Goal: Task Accomplishment & Management: Manage account settings

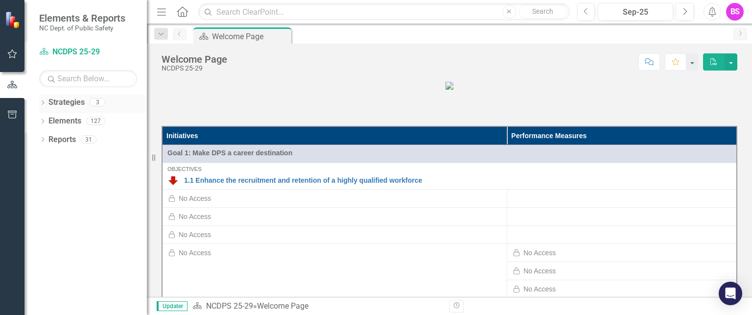
click at [47, 105] on div "Dropdown Strategies 3" at bounding box center [93, 103] width 108 height 19
click at [44, 103] on icon "Dropdown" at bounding box center [42, 103] width 7 height 5
click at [44, 120] on icon "Dropdown" at bounding box center [47, 121] width 7 height 6
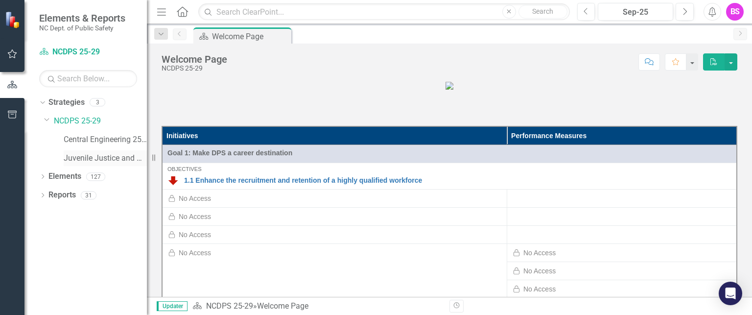
click at [72, 155] on link "Juvenile Justice and Delinquency Prevention 25-29" at bounding box center [105, 158] width 83 height 11
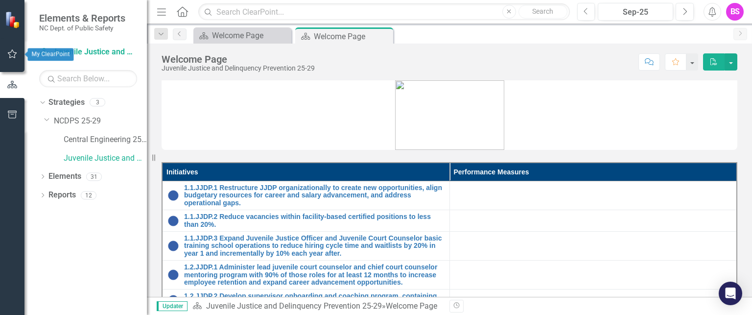
click at [6, 56] on button "button" at bounding box center [12, 54] width 22 height 21
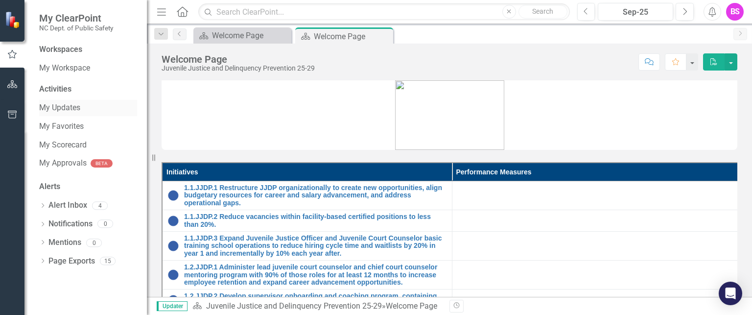
click at [62, 112] on link "My Updates" at bounding box center [88, 107] width 98 height 11
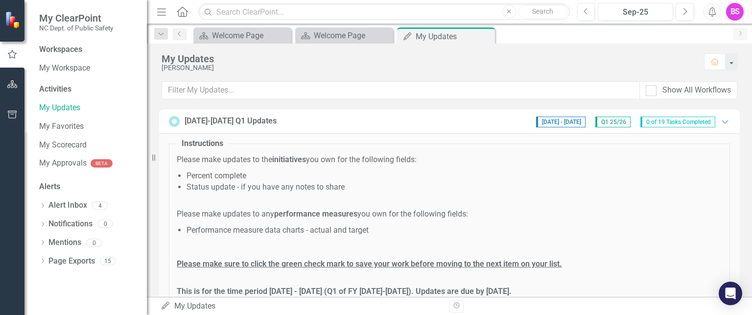
click at [615, 107] on div "My Updates [PERSON_NAME] Home Show All Workflows [DATE]-[DATE] Q1 Updates [DATE…" at bounding box center [449, 170] width 605 height 253
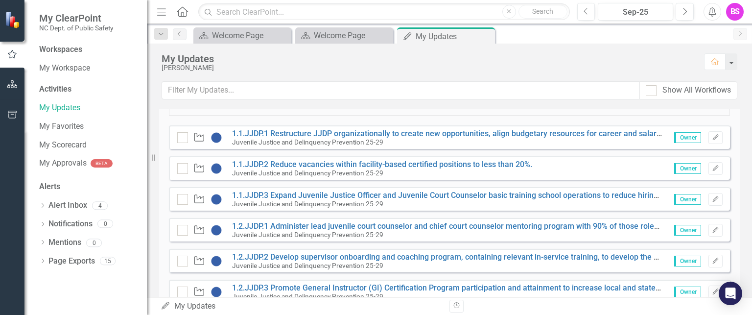
scroll to position [212, 0]
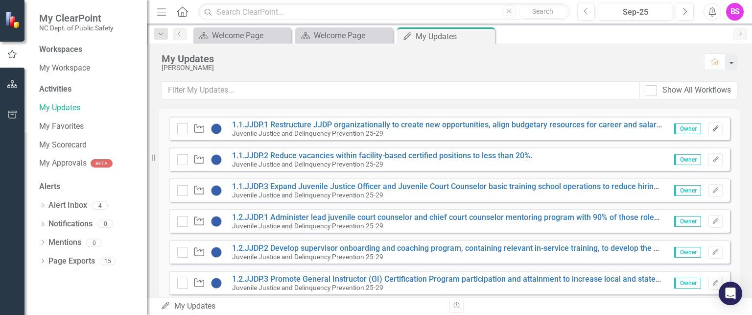
click at [708, 126] on button "Edit" at bounding box center [715, 128] width 14 height 13
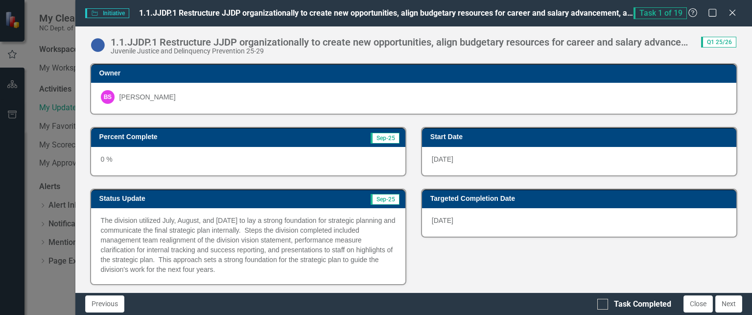
click at [221, 240] on p "The division utilized July, August, and [DATE] to lay a strong foundation for s…" at bounding box center [248, 244] width 295 height 59
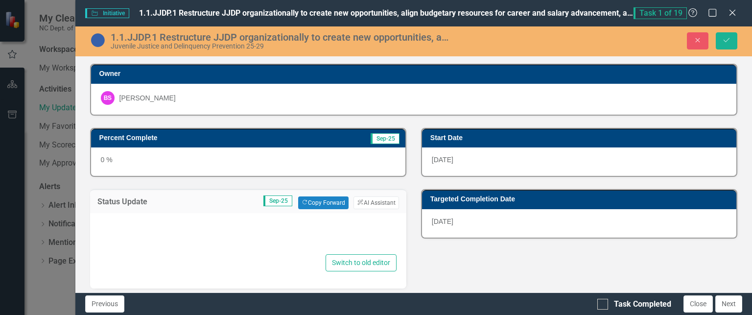
type textarea "<p>The division utilized July, August, and [DATE] to lay a strong foundation fo…"
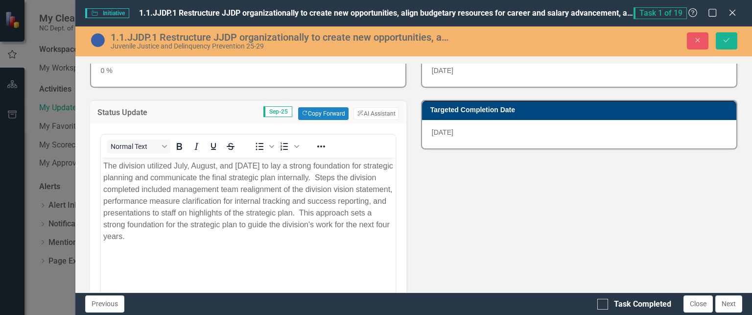
scroll to position [91, 0]
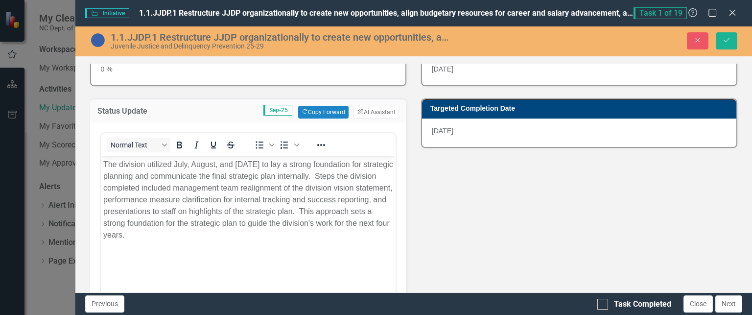
click at [321, 244] on body "The division utilized July, August, and [DATE] to lay a strong foundation for s…" at bounding box center [247, 229] width 295 height 147
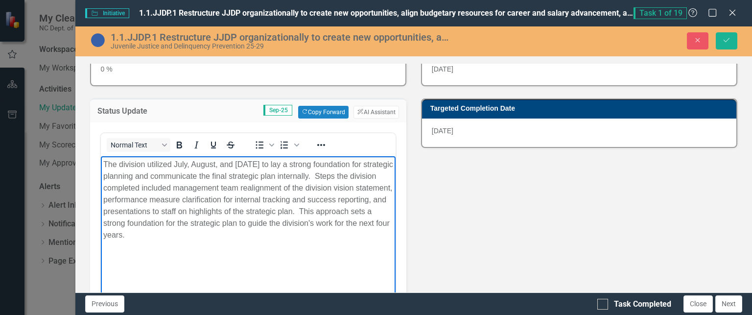
drag, startPoint x: 313, startPoint y: 242, endPoint x: 150, endPoint y: 302, distance: 174.1
click at [100, 156] on html "The division utilized July, August, and [DATE] to lay a strong foundation for s…" at bounding box center [247, 229] width 295 height 147
click at [637, 306] on div "Task Completed" at bounding box center [642, 304] width 57 height 11
click at [604, 305] on input "Task Completed" at bounding box center [600, 302] width 6 height 6
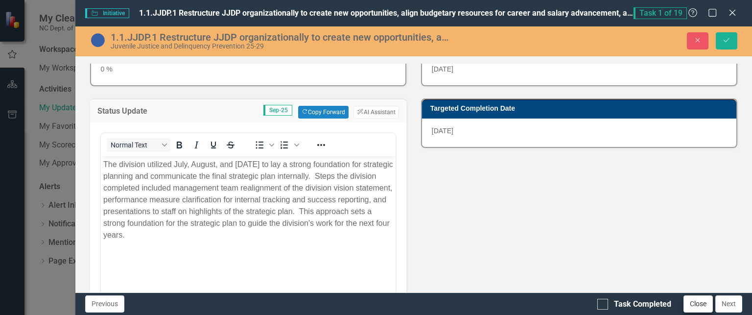
checkbox input "true"
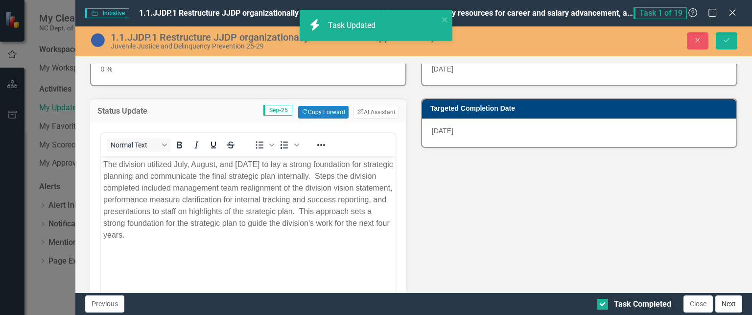
click at [720, 303] on button "Next" at bounding box center [728, 303] width 27 height 17
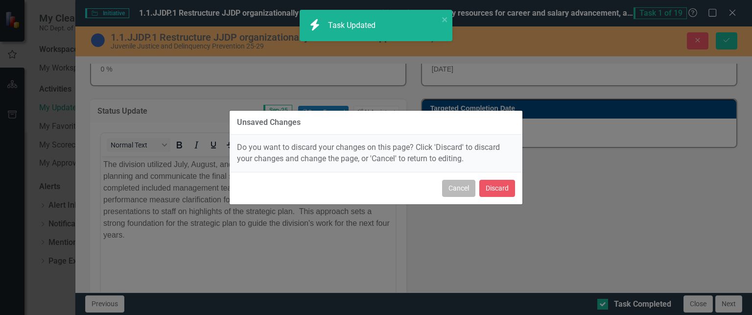
click at [470, 191] on button "Cancel" at bounding box center [458, 188] width 33 height 17
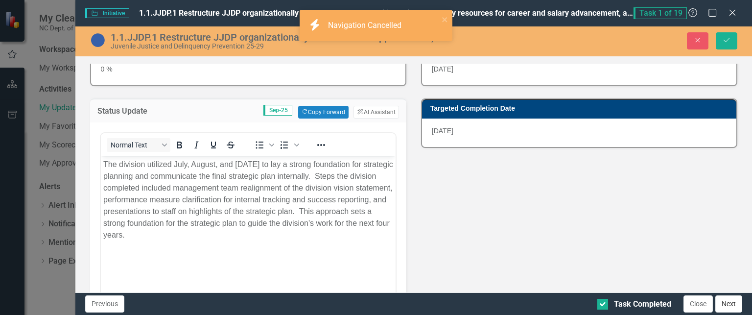
click at [723, 303] on button "Next" at bounding box center [728, 303] width 27 height 17
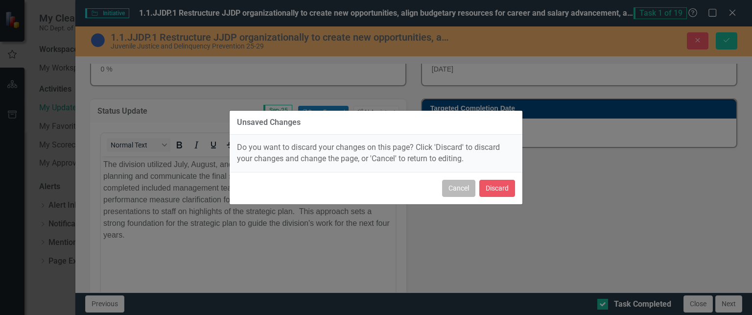
click at [462, 191] on button "Cancel" at bounding box center [458, 188] width 33 height 17
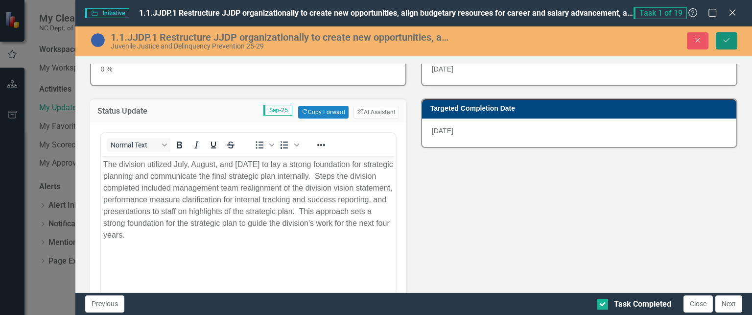
click at [725, 46] on button "Save" at bounding box center [727, 40] width 22 height 17
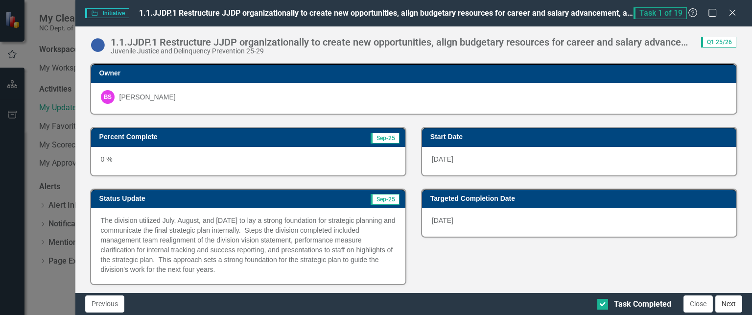
click at [730, 301] on button "Next" at bounding box center [728, 303] width 27 height 17
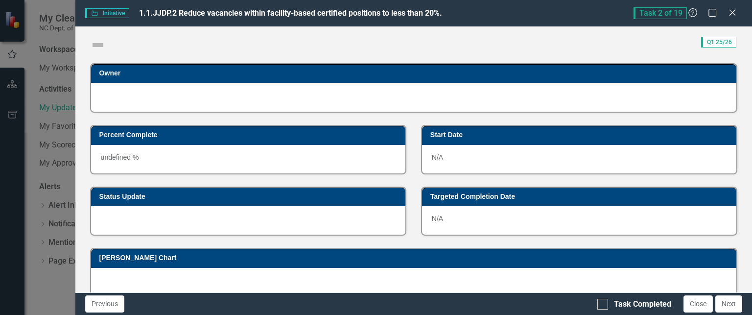
checkbox input "true"
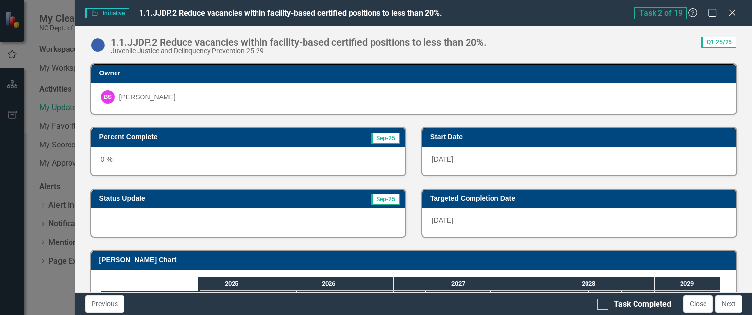
click at [333, 223] on div at bounding box center [248, 222] width 314 height 28
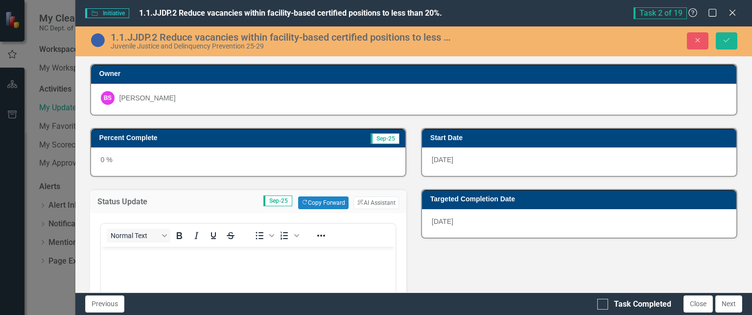
scroll to position [0, 0]
click at [208, 260] on p "Rich Text Area. Press ALT-0 for help." at bounding box center [248, 255] width 290 height 12
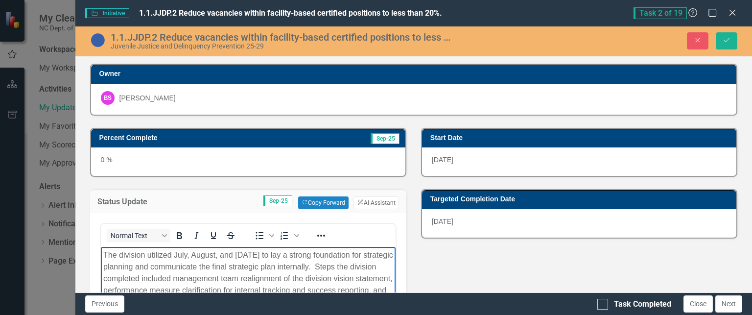
scroll to position [27, 0]
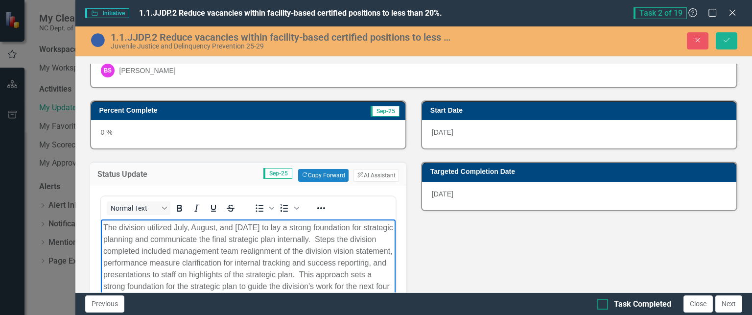
click at [608, 305] on div "Task Completed" at bounding box center [634, 304] width 74 height 11
click at [604, 305] on input "Task Completed" at bounding box center [600, 302] width 6 height 6
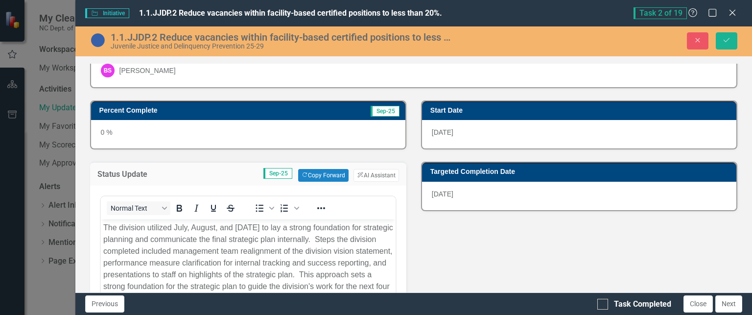
checkbox input "true"
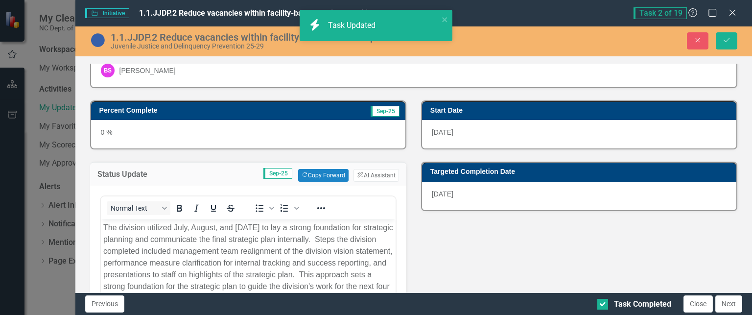
click at [729, 29] on div "1.1.JJDP.2 Reduce vacancies within facility-based certified positions to less t…" at bounding box center [413, 41] width 677 height 30
click at [729, 34] on button "Save" at bounding box center [727, 40] width 22 height 17
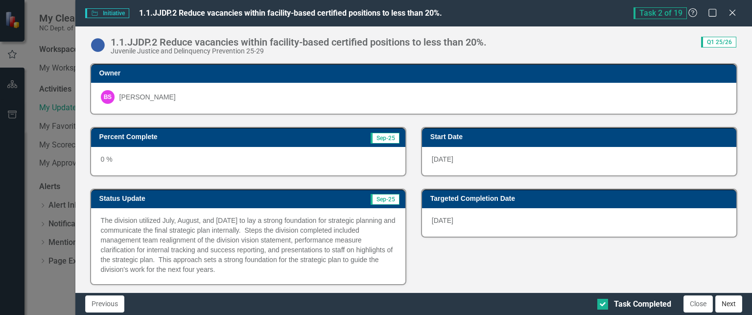
click at [725, 305] on button "Next" at bounding box center [728, 303] width 27 height 17
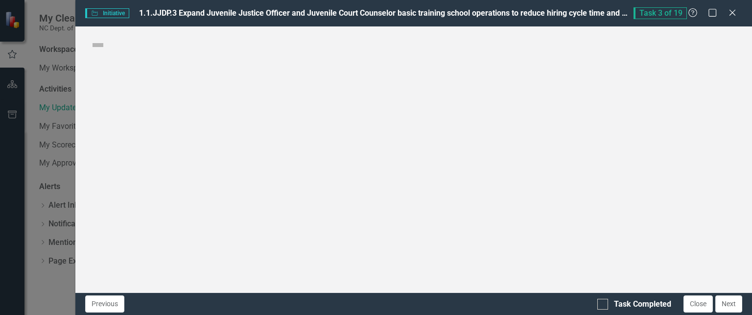
checkbox input "true"
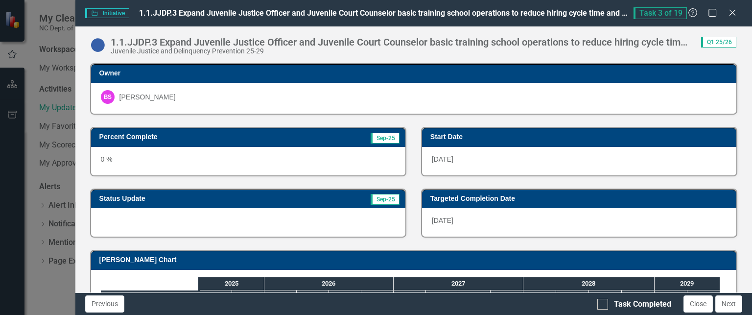
click at [287, 208] on div at bounding box center [248, 222] width 314 height 28
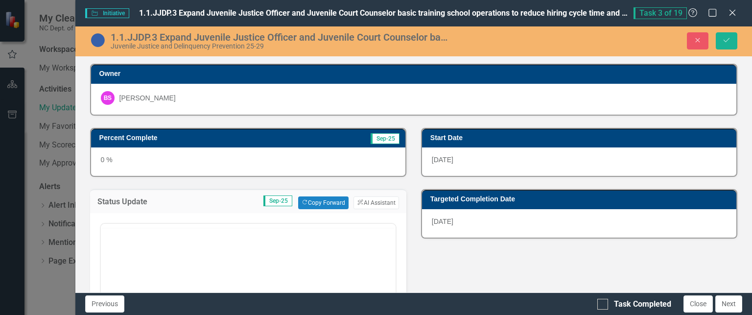
scroll to position [0, 0]
click at [202, 263] on body "Rich Text Area. Press ALT-0 for help." at bounding box center [247, 320] width 295 height 147
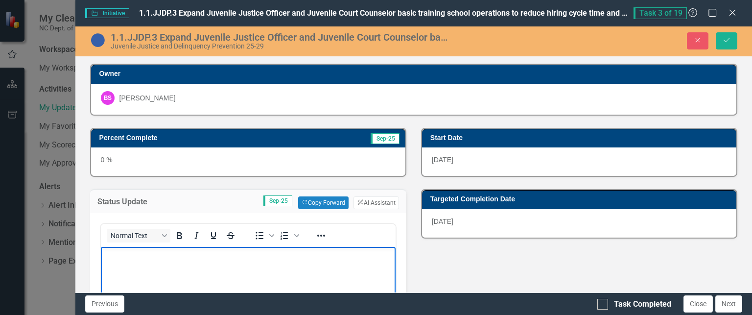
scroll to position [27, 0]
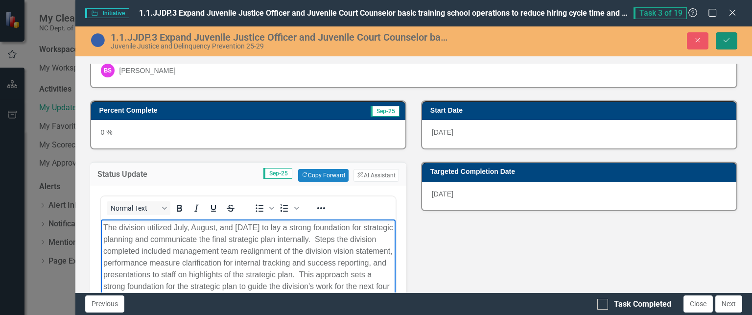
click at [730, 37] on icon "Save" at bounding box center [726, 40] width 9 height 7
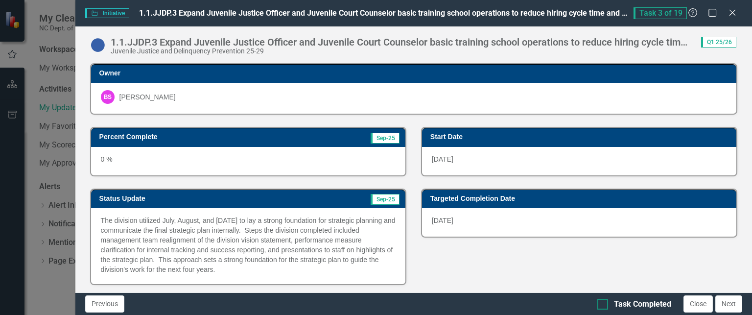
click at [643, 301] on div "Task Completed" at bounding box center [642, 304] width 57 height 11
click at [604, 301] on input "Task Completed" at bounding box center [600, 302] width 6 height 6
checkbox input "true"
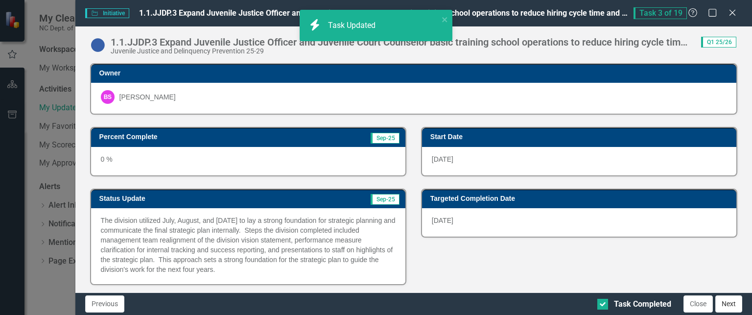
click at [736, 302] on button "Next" at bounding box center [728, 303] width 27 height 17
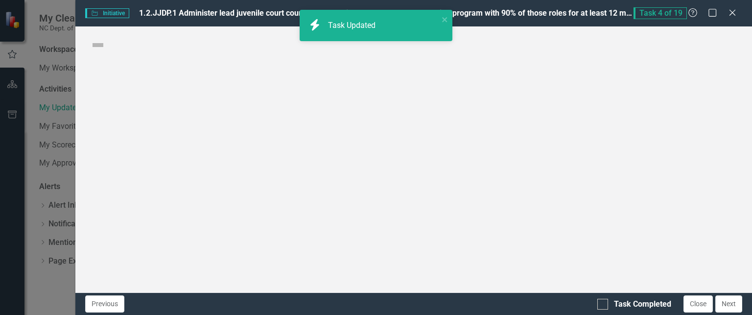
checkbox input "true"
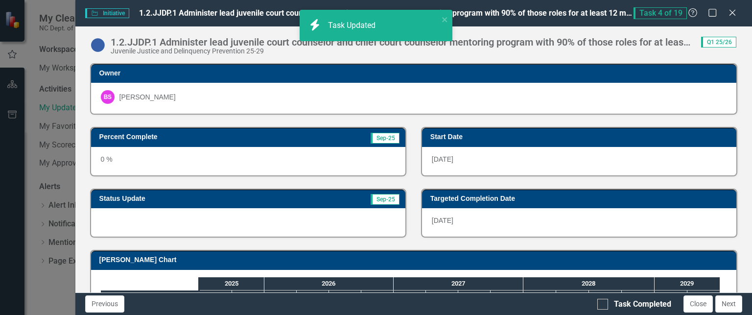
click at [301, 212] on div at bounding box center [248, 222] width 314 height 28
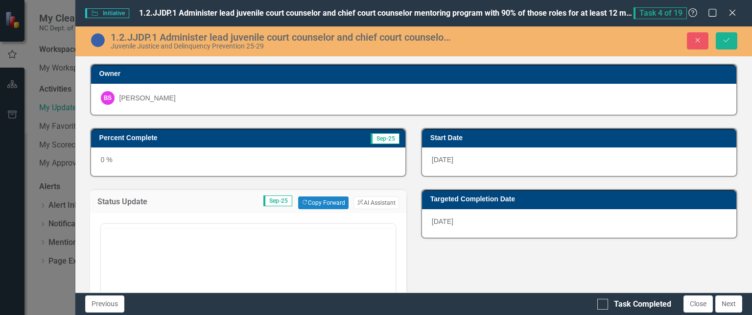
scroll to position [0, 0]
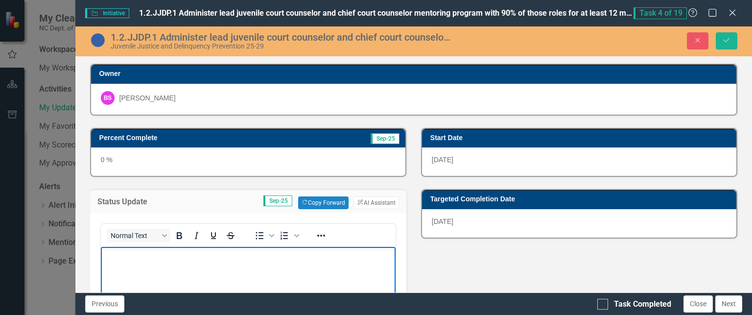
click at [210, 264] on body "Rich Text Area. Press ALT-0 for help." at bounding box center [247, 320] width 295 height 147
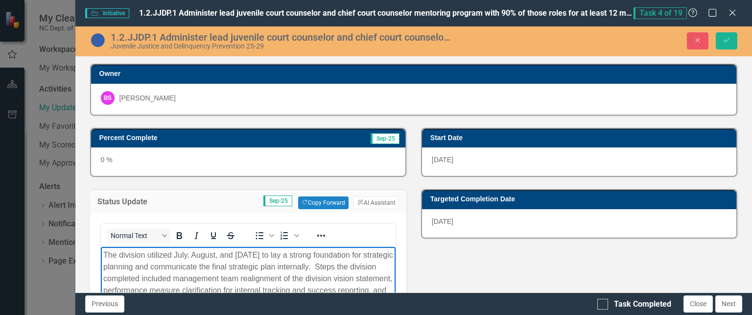
scroll to position [27, 0]
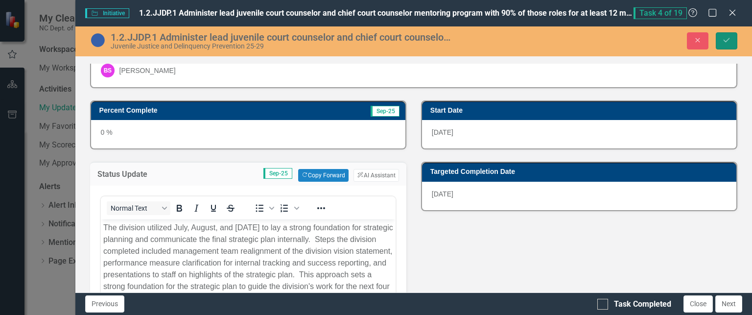
click at [720, 32] on button "Save" at bounding box center [727, 40] width 22 height 17
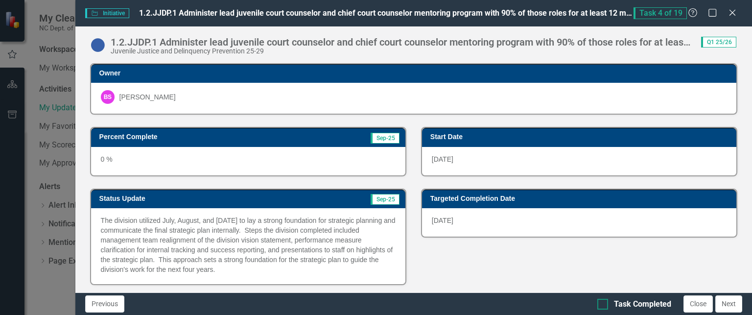
click at [645, 305] on div "Task Completed" at bounding box center [642, 304] width 57 height 11
click at [604, 305] on input "Task Completed" at bounding box center [600, 302] width 6 height 6
checkbox input "true"
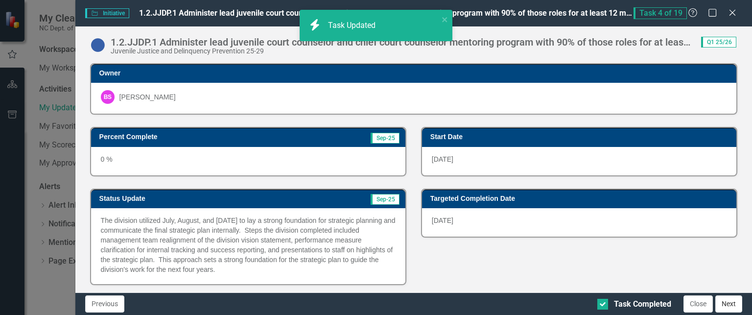
click at [734, 301] on button "Next" at bounding box center [728, 303] width 27 height 17
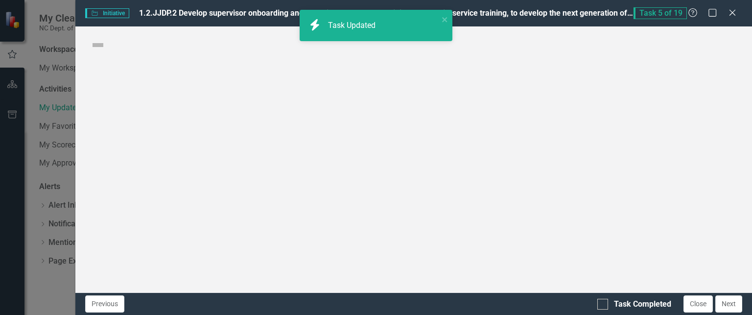
checkbox input "true"
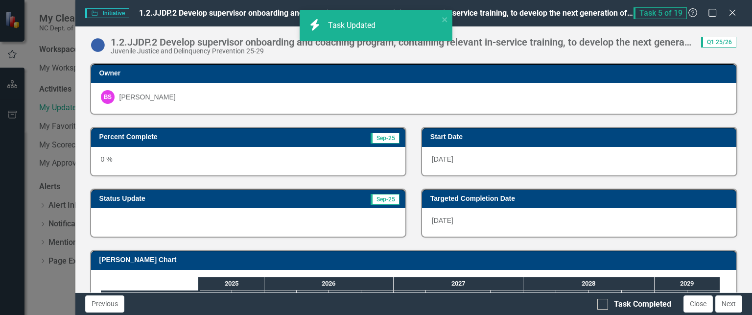
click at [309, 219] on div at bounding box center [248, 222] width 314 height 28
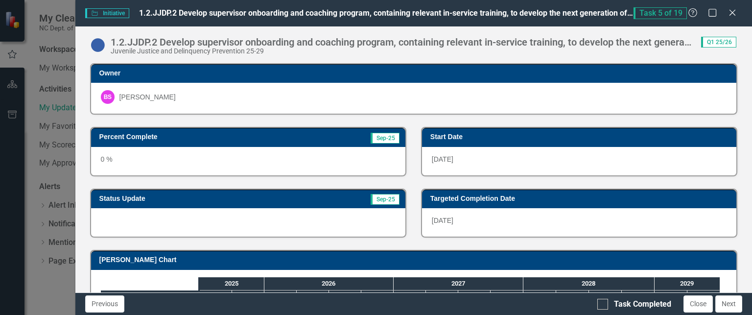
click at [309, 219] on div at bounding box center [248, 222] width 314 height 28
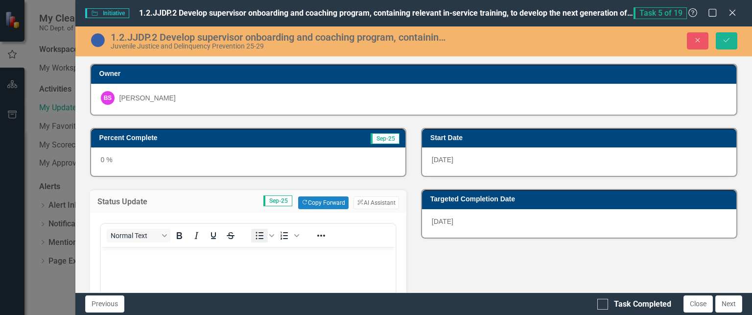
scroll to position [0, 0]
click at [232, 264] on body "Rich Text Area. Press ALT-0 for help." at bounding box center [247, 320] width 295 height 147
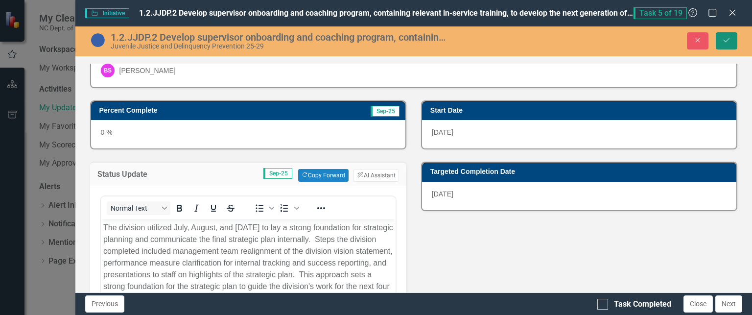
click at [726, 45] on button "Save" at bounding box center [727, 40] width 22 height 17
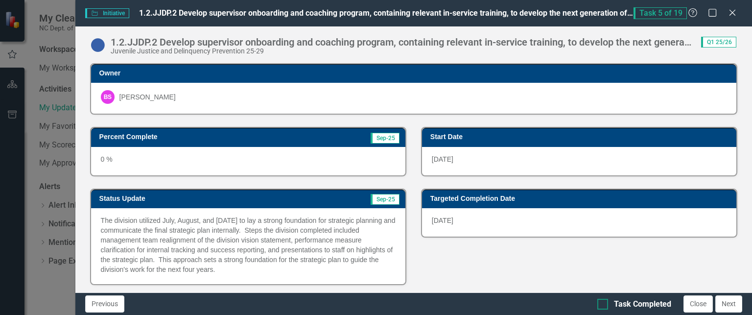
click at [619, 303] on div "Task Completed" at bounding box center [642, 304] width 57 height 11
click at [604, 303] on input "Task Completed" at bounding box center [600, 302] width 6 height 6
checkbox input "true"
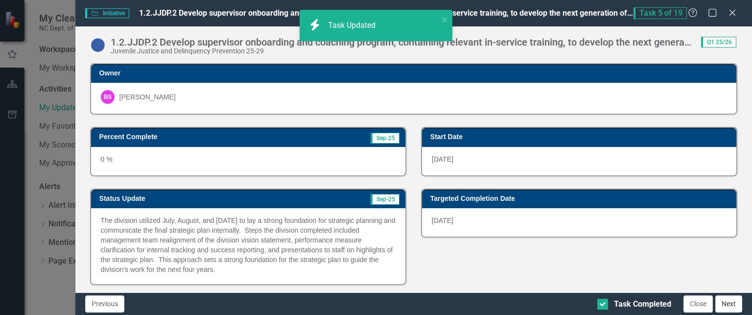
click at [730, 303] on button "Next" at bounding box center [728, 303] width 27 height 17
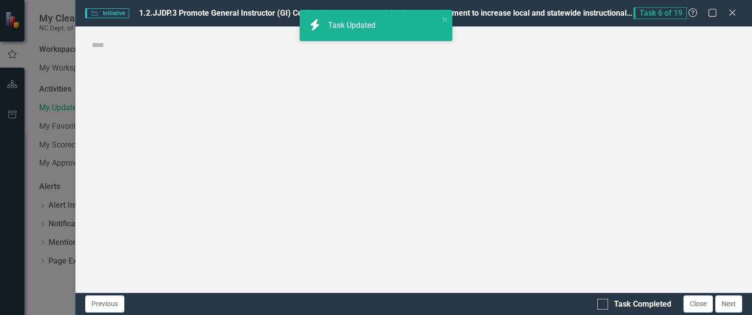
checkbox input "true"
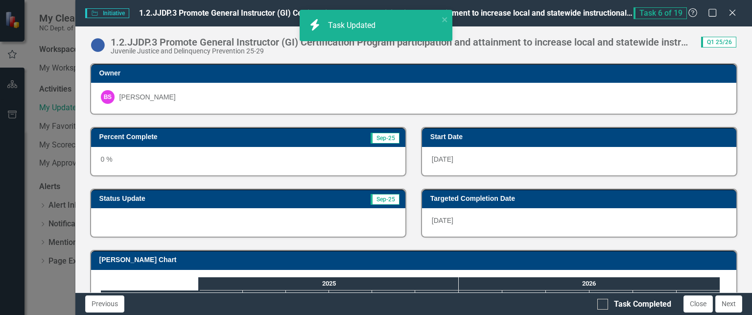
click at [374, 217] on div at bounding box center [248, 222] width 314 height 28
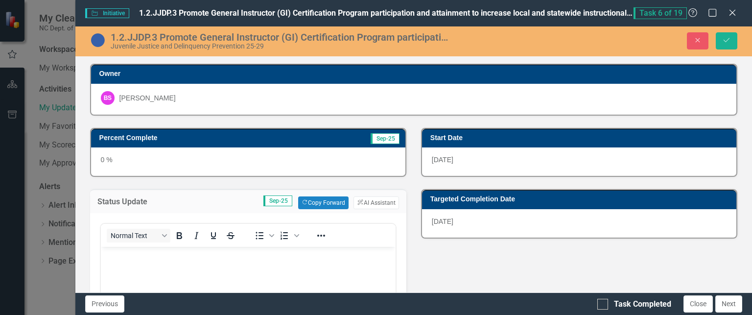
scroll to position [0, 0]
click at [246, 265] on body "Rich Text Area. Press ALT-0 for help." at bounding box center [247, 320] width 295 height 147
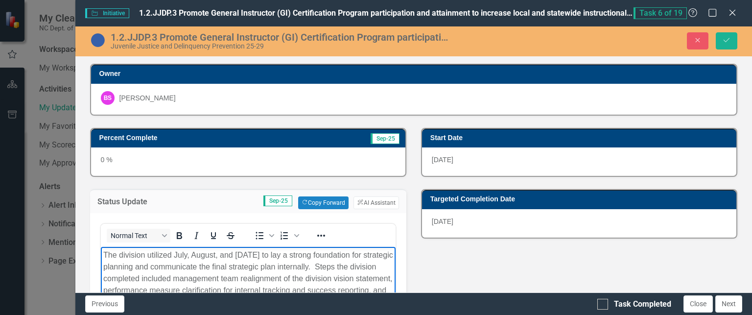
scroll to position [27, 0]
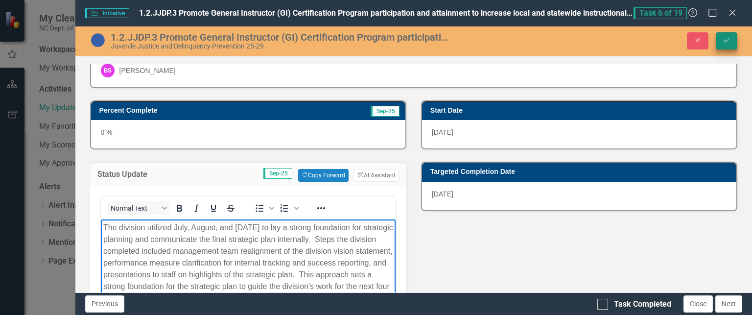
click at [728, 42] on icon "Save" at bounding box center [726, 40] width 9 height 7
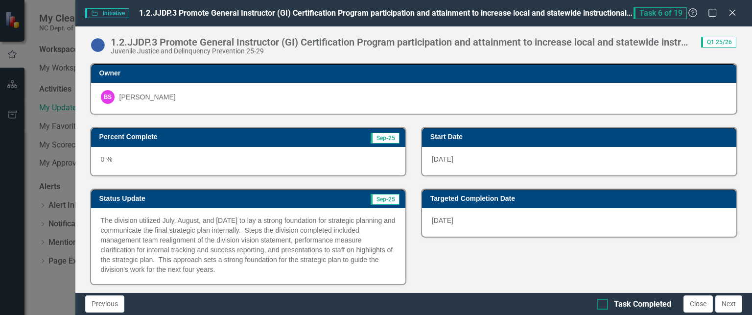
click at [621, 307] on div "Task Completed" at bounding box center [642, 304] width 57 height 11
click at [604, 305] on input "Task Completed" at bounding box center [600, 302] width 6 height 6
checkbox input "true"
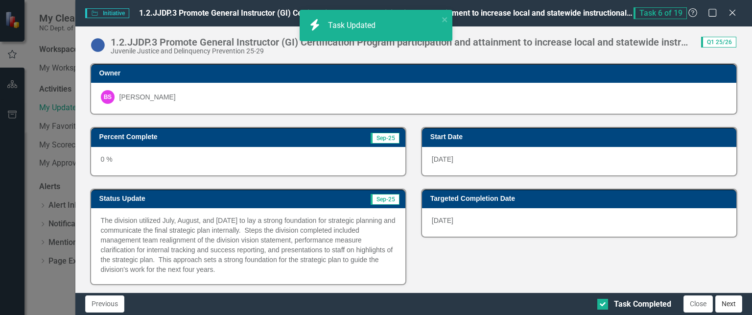
click at [736, 305] on button "Next" at bounding box center [728, 303] width 27 height 17
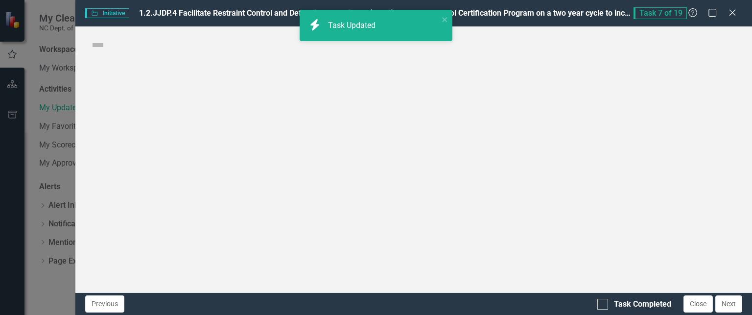
checkbox input "true"
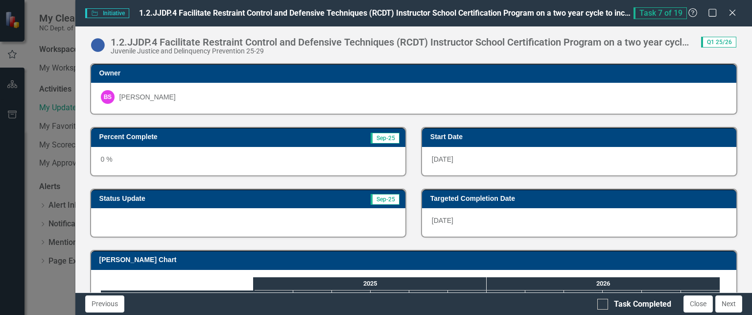
click at [289, 211] on div at bounding box center [248, 222] width 314 height 28
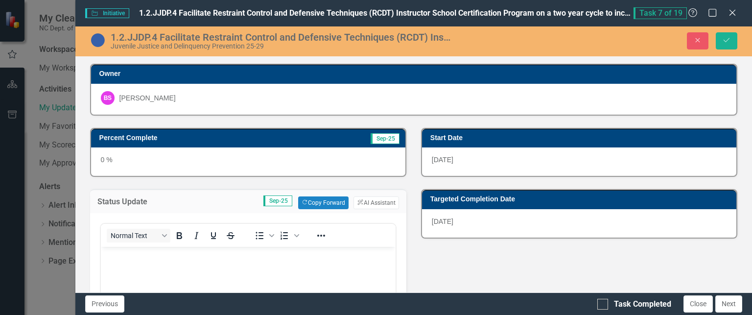
scroll to position [0, 0]
click at [192, 257] on p "Rich Text Area. Press ALT-0 for help." at bounding box center [248, 255] width 290 height 12
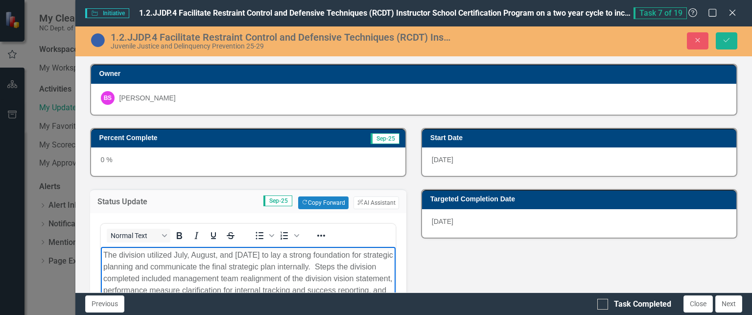
scroll to position [27, 0]
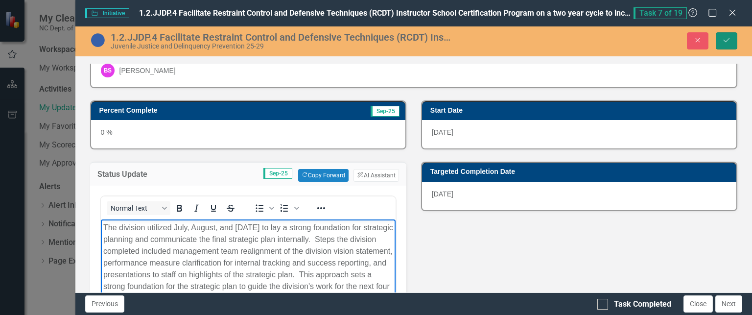
click at [730, 37] on icon "Save" at bounding box center [726, 40] width 9 height 7
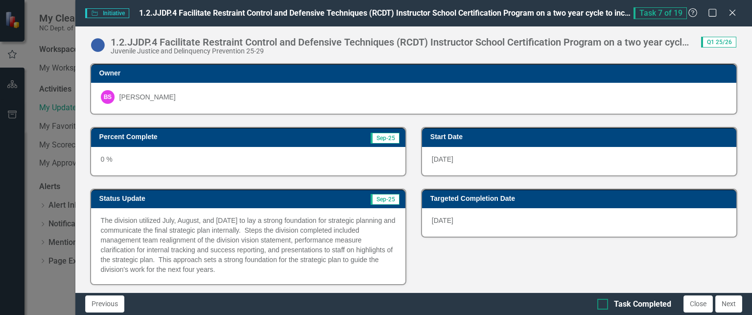
click at [616, 305] on div "Task Completed" at bounding box center [642, 304] width 57 height 11
click at [604, 305] on input "Task Completed" at bounding box center [600, 302] width 6 height 6
checkbox input "true"
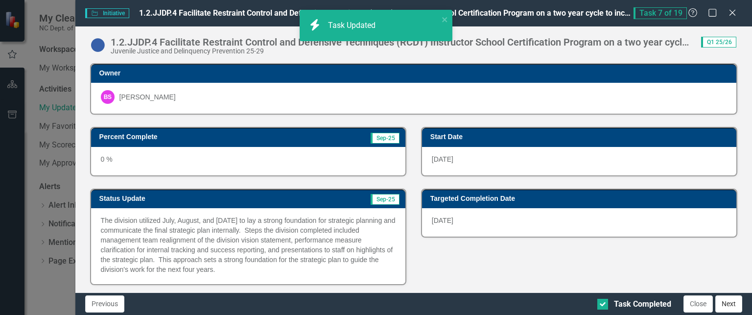
click at [727, 300] on button "Next" at bounding box center [728, 303] width 27 height 17
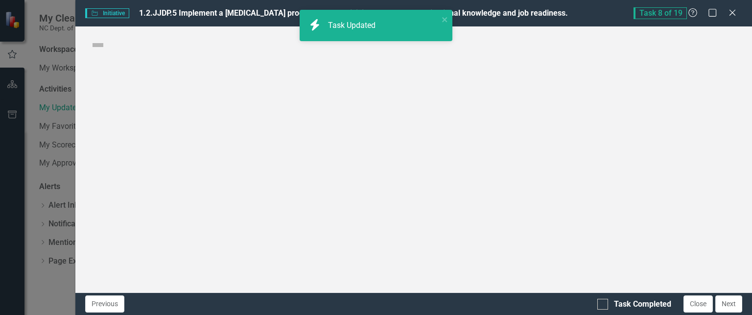
checkbox input "true"
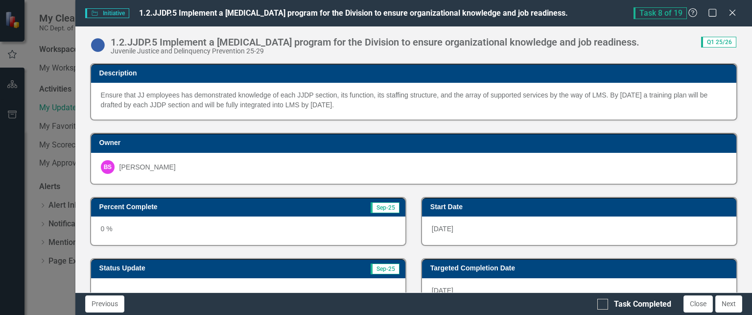
click at [247, 288] on div at bounding box center [248, 292] width 314 height 28
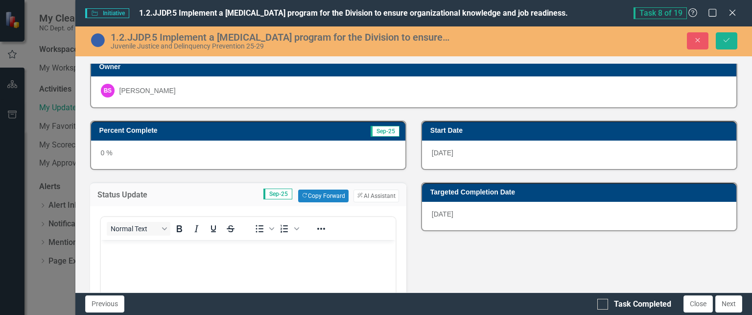
scroll to position [107, 0]
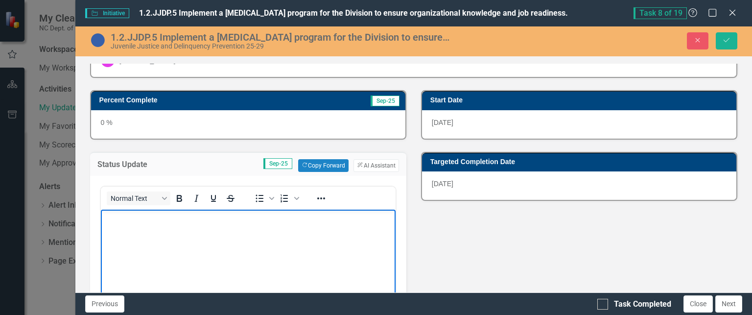
click at [284, 248] on body "Rich Text Area. Press ALT-0 for help." at bounding box center [247, 282] width 295 height 147
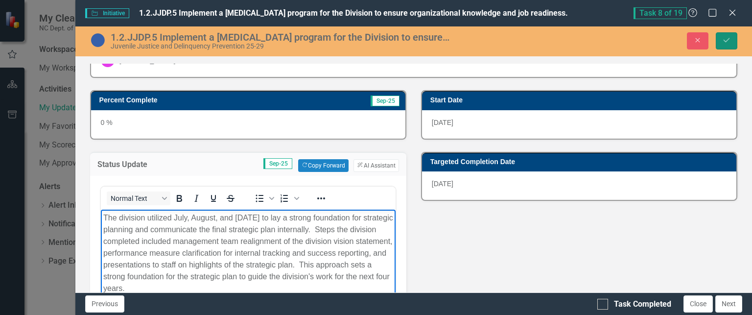
click at [726, 40] on icon "Save" at bounding box center [726, 40] width 9 height 7
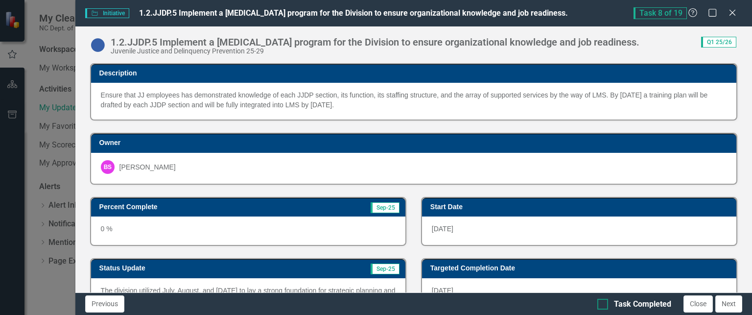
click at [594, 302] on div "Previous Task Completed Close Next" at bounding box center [413, 303] width 677 height 23
click at [607, 303] on div at bounding box center [602, 304] width 11 height 11
click at [604, 303] on input "Task Completed" at bounding box center [600, 302] width 6 height 6
checkbox input "true"
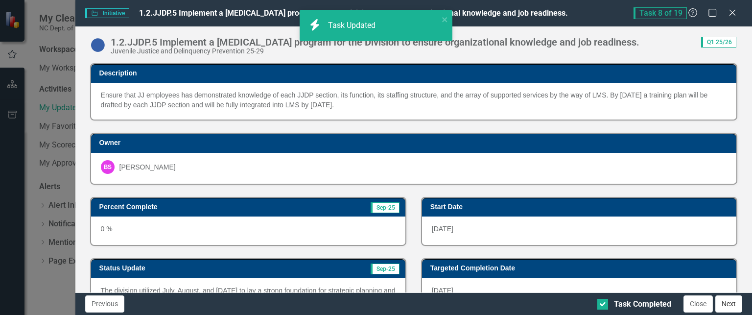
click at [723, 300] on button "Next" at bounding box center [728, 303] width 27 height 17
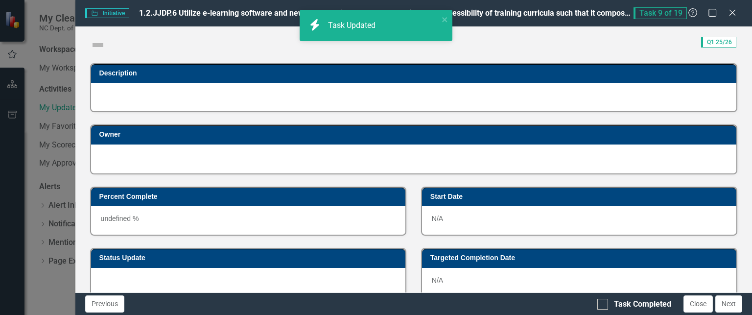
checkbox input "true"
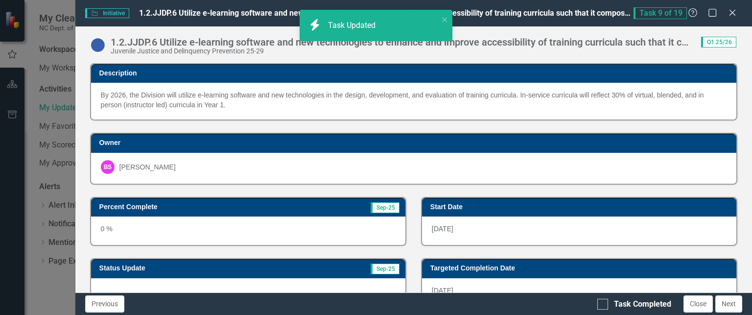
click at [225, 280] on div at bounding box center [248, 292] width 314 height 28
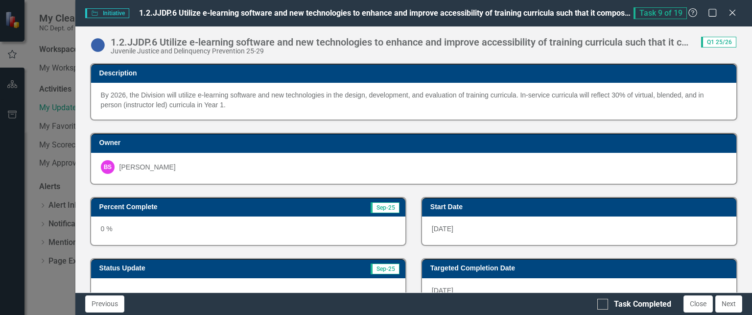
click at [225, 280] on div at bounding box center [248, 292] width 314 height 28
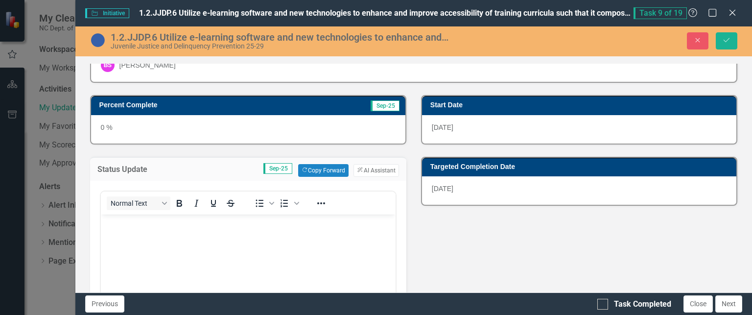
scroll to position [108, 0]
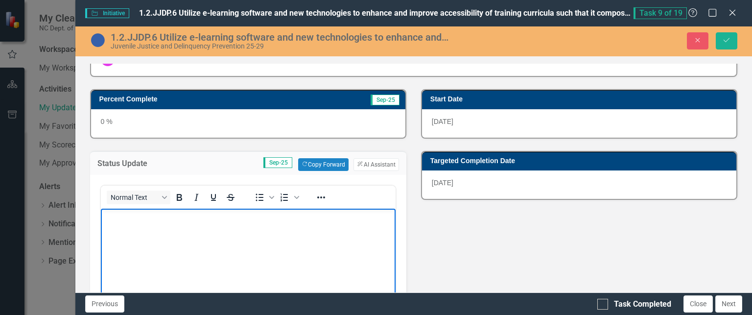
click at [293, 215] on p "Rich Text Area. Press ALT-0 for help." at bounding box center [248, 217] width 290 height 12
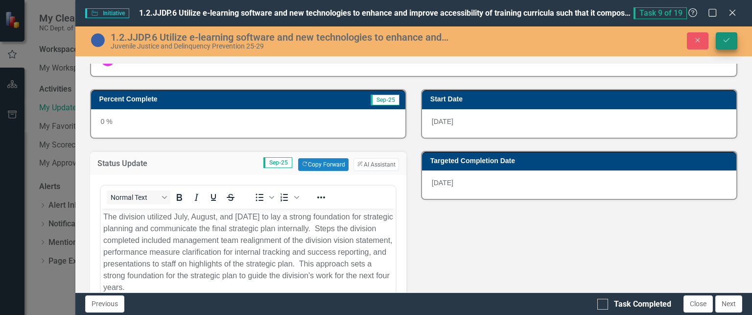
click at [727, 38] on icon "Save" at bounding box center [726, 40] width 9 height 7
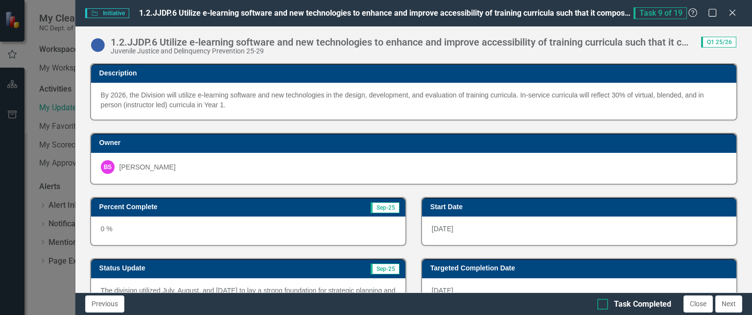
click at [603, 305] on div at bounding box center [602, 304] width 11 height 11
click at [603, 305] on input "Task Completed" at bounding box center [600, 302] width 6 height 6
checkbox input "true"
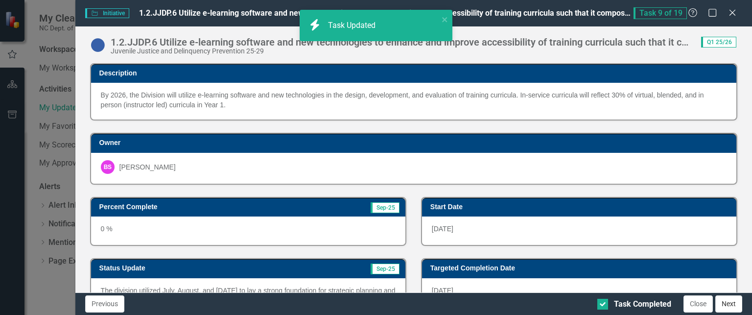
click at [727, 306] on button "Next" at bounding box center [728, 303] width 27 height 17
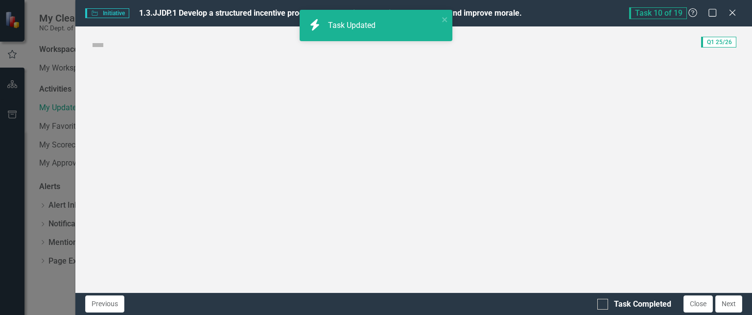
checkbox input "true"
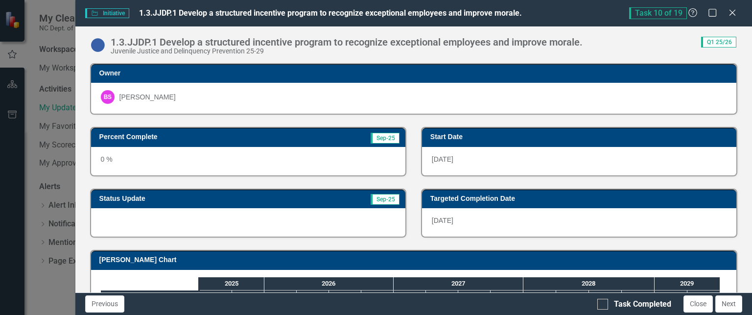
click at [253, 234] on div at bounding box center [248, 222] width 314 height 28
click at [252, 216] on div at bounding box center [248, 222] width 314 height 28
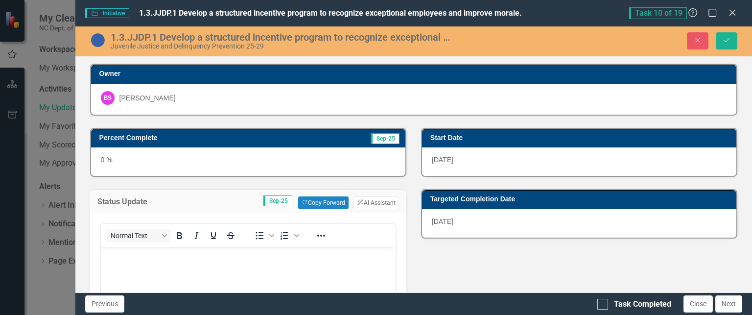
scroll to position [0, 0]
click at [236, 258] on p "Rich Text Area. Press ALT-0 for help." at bounding box center [248, 255] width 290 height 12
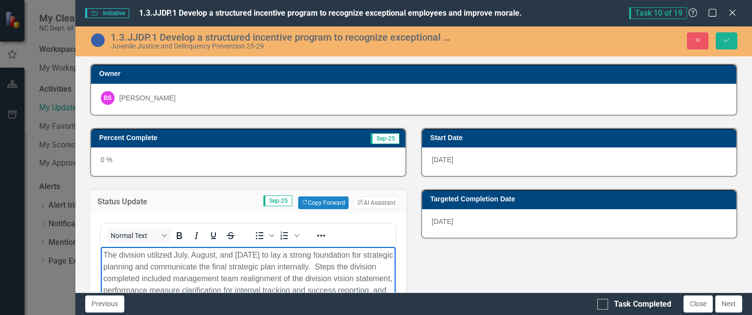
scroll to position [27, 0]
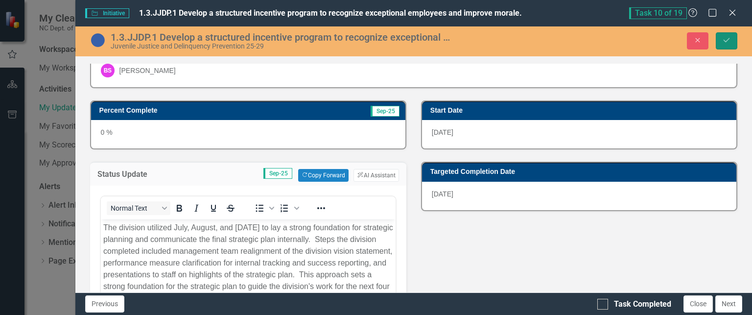
click at [729, 36] on button "Save" at bounding box center [727, 40] width 22 height 17
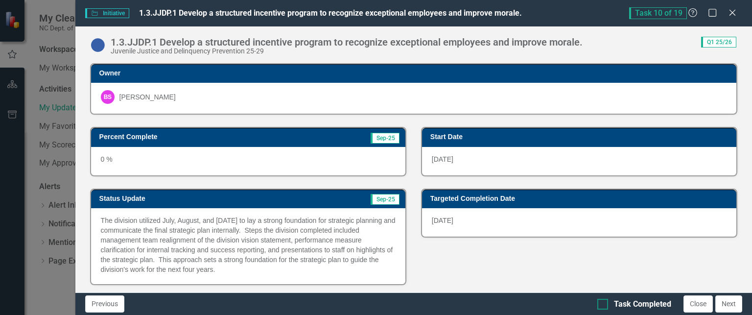
click at [613, 303] on div "Task Completed" at bounding box center [634, 304] width 74 height 11
click at [604, 303] on input "Task Completed" at bounding box center [600, 302] width 6 height 6
checkbox input "true"
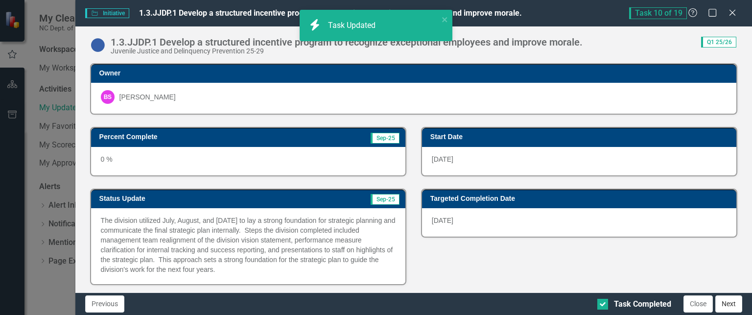
click at [725, 300] on button "Next" at bounding box center [728, 303] width 27 height 17
checkbox input "true"
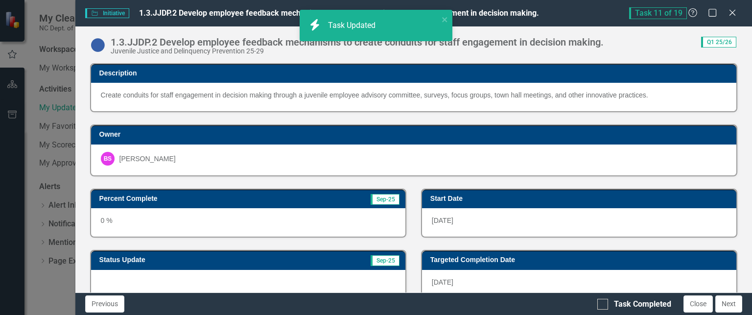
click at [270, 281] on div at bounding box center [248, 284] width 314 height 28
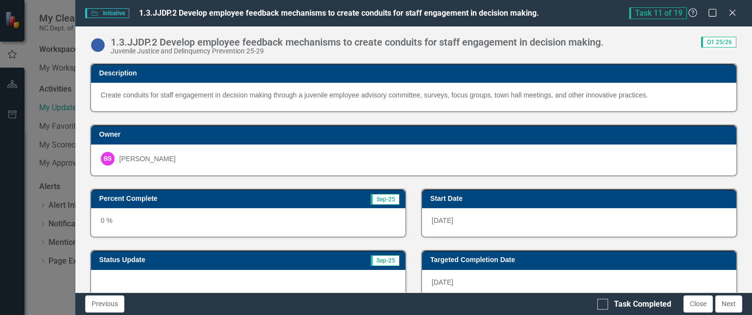
click at [270, 281] on div at bounding box center [248, 284] width 314 height 28
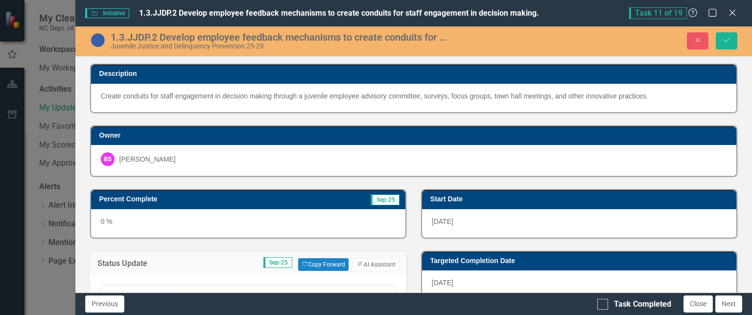
scroll to position [0, 0]
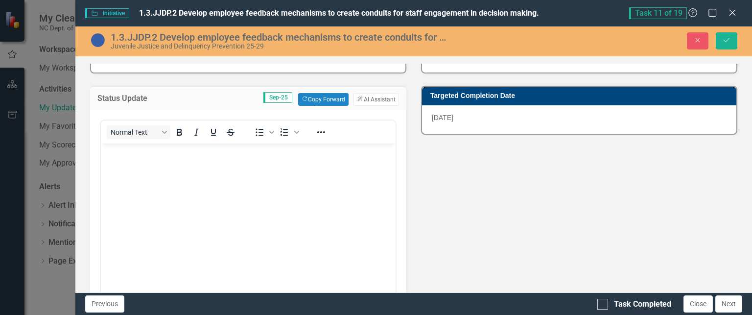
scroll to position [173, 0]
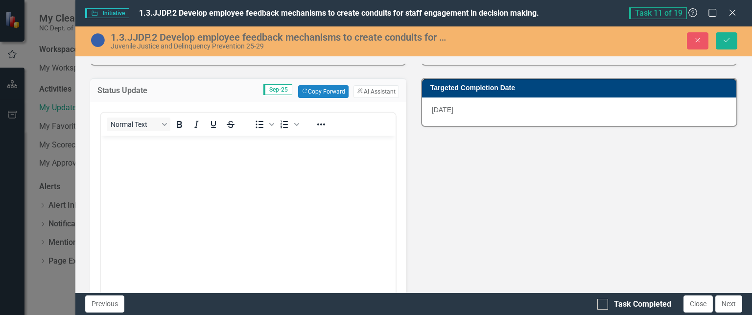
drag, startPoint x: 370, startPoint y: 171, endPoint x: 349, endPoint y: 171, distance: 20.6
click at [349, 171] on body "Rich Text Area. Press ALT-0 for help." at bounding box center [247, 208] width 295 height 147
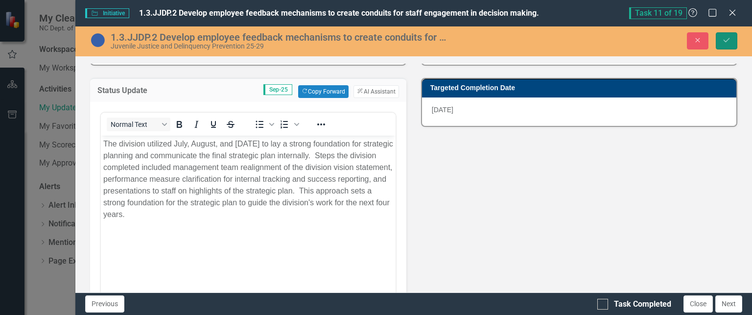
click at [732, 41] on button "Save" at bounding box center [727, 40] width 22 height 17
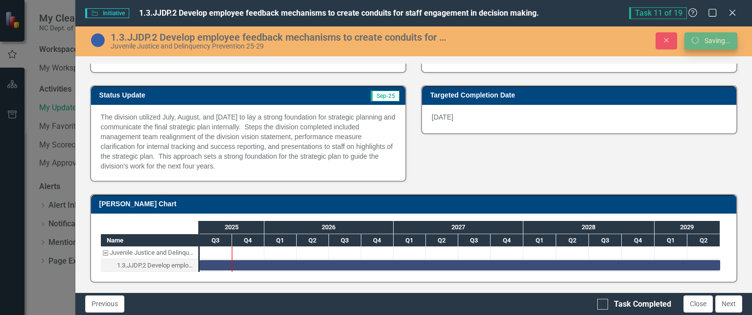
scroll to position [163, 0]
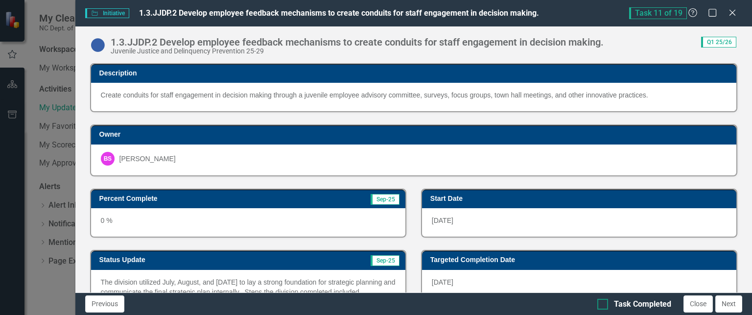
click at [613, 303] on div "Task Completed" at bounding box center [634, 304] width 74 height 11
click at [604, 303] on input "Task Completed" at bounding box center [600, 302] width 6 height 6
checkbox input "true"
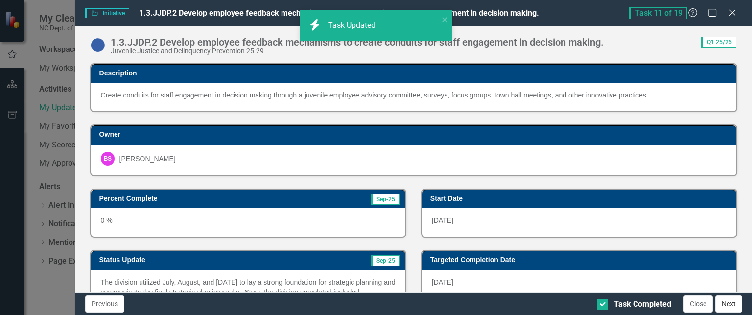
click at [727, 305] on button "Next" at bounding box center [728, 303] width 27 height 17
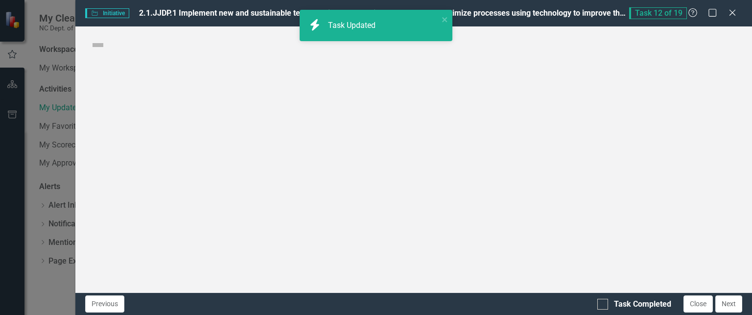
checkbox input "true"
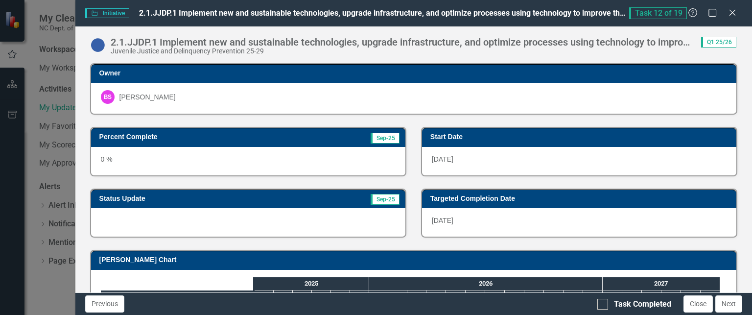
click at [295, 221] on div at bounding box center [248, 222] width 314 height 28
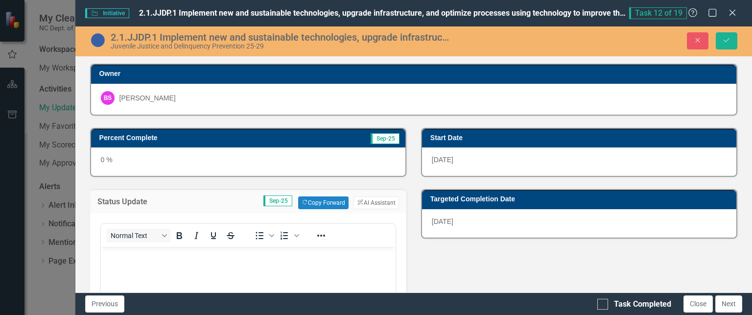
scroll to position [0, 0]
click at [236, 260] on p "Rich Text Area. Press ALT-0 for help." at bounding box center [248, 255] width 290 height 12
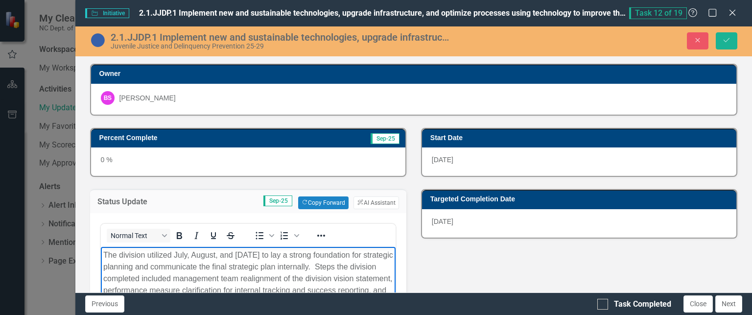
scroll to position [27, 0]
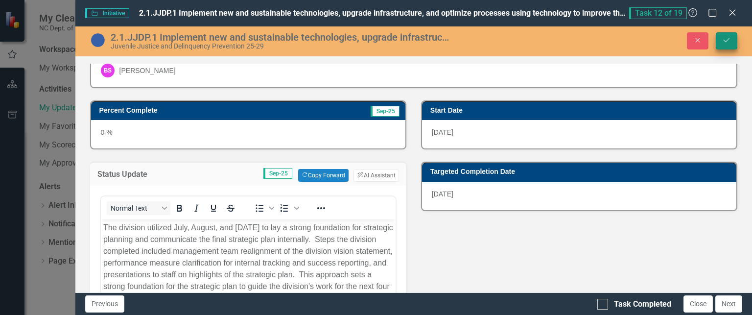
click at [725, 46] on button "Save" at bounding box center [727, 40] width 22 height 17
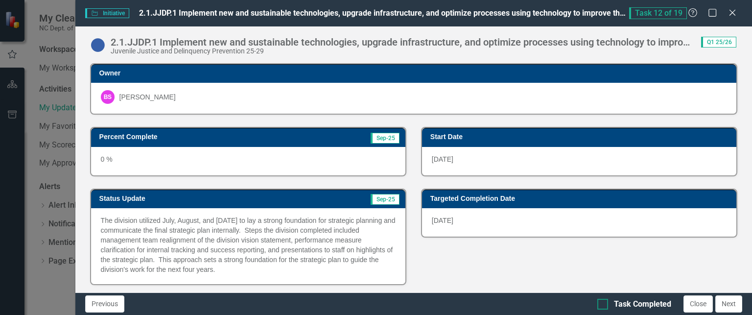
click at [601, 307] on div at bounding box center [602, 304] width 11 height 11
click at [601, 305] on input "Task Completed" at bounding box center [600, 302] width 6 height 6
checkbox input "true"
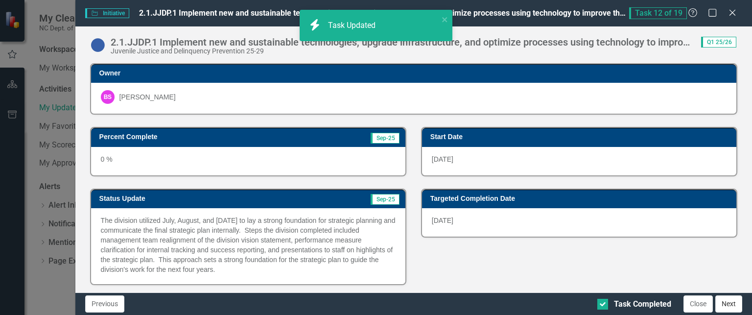
click at [724, 301] on button "Next" at bounding box center [728, 303] width 27 height 17
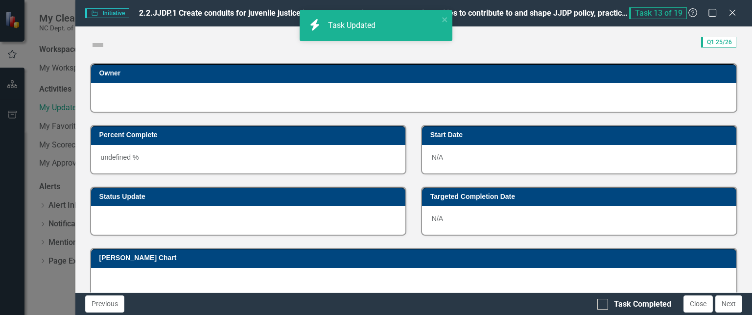
checkbox input "true"
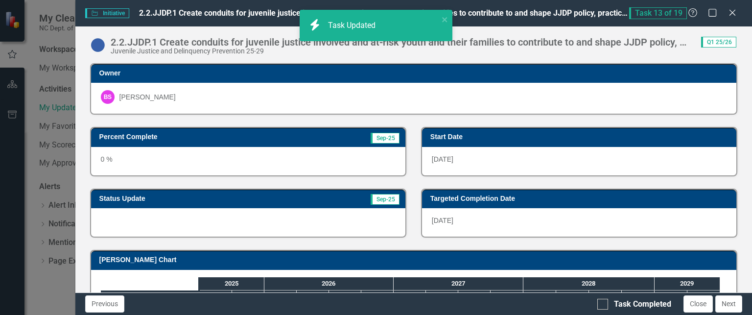
click at [307, 221] on div at bounding box center [248, 222] width 314 height 28
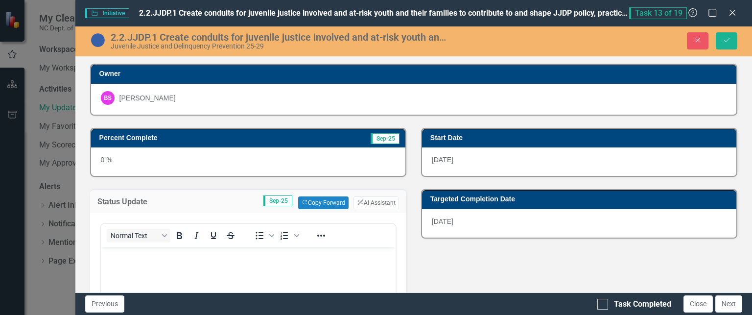
scroll to position [0, 0]
click at [198, 253] on p "Rich Text Area. Press ALT-0 for help." at bounding box center [248, 255] width 290 height 12
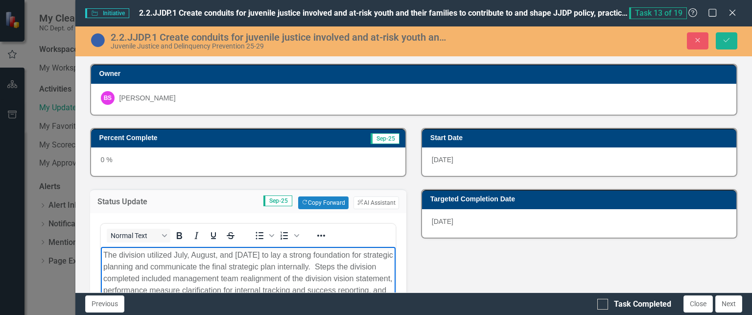
scroll to position [27, 0]
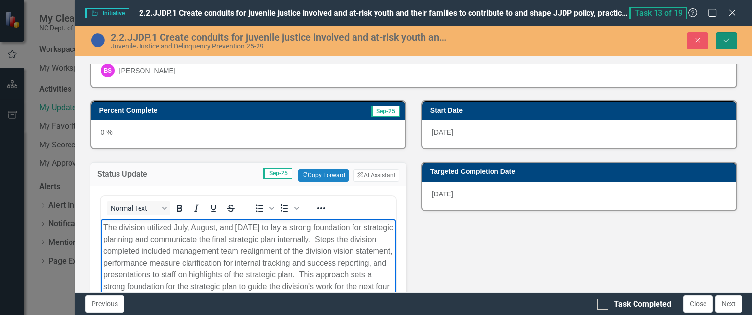
click at [725, 40] on icon "Save" at bounding box center [726, 40] width 9 height 7
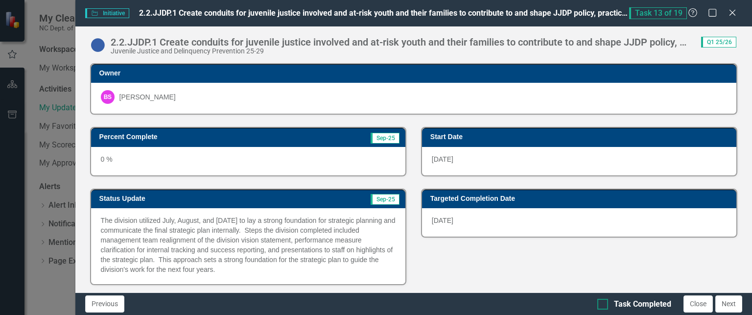
click at [630, 303] on div "Task Completed" at bounding box center [642, 304] width 57 height 11
click at [604, 303] on input "Task Completed" at bounding box center [600, 302] width 6 height 6
checkbox input "true"
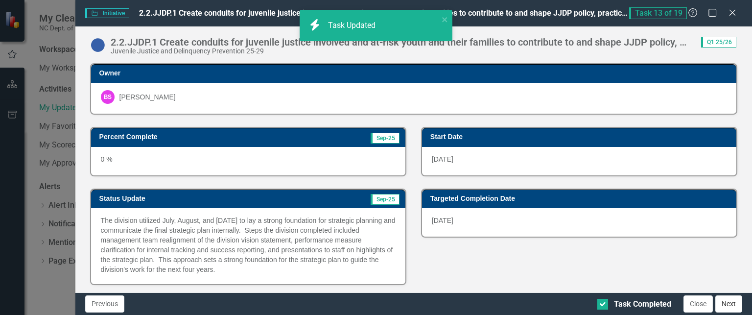
click at [728, 304] on button "Next" at bounding box center [728, 303] width 27 height 17
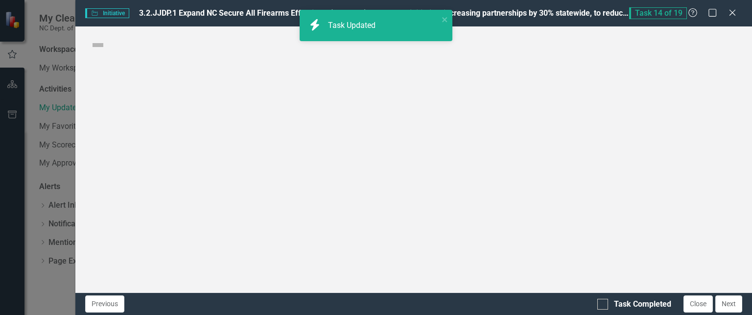
checkbox input "true"
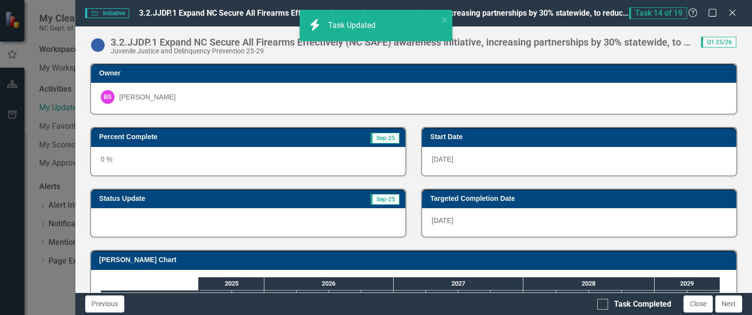
click at [334, 219] on div at bounding box center [248, 222] width 314 height 28
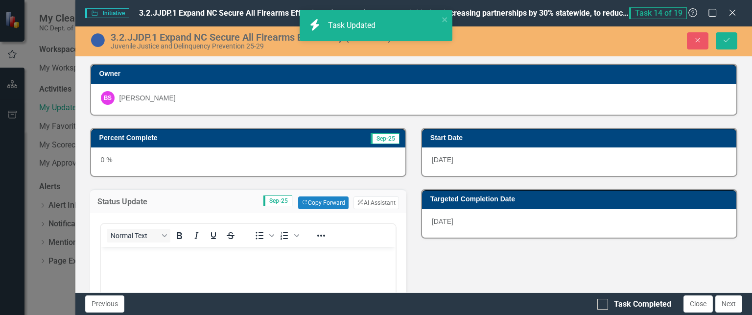
scroll to position [0, 0]
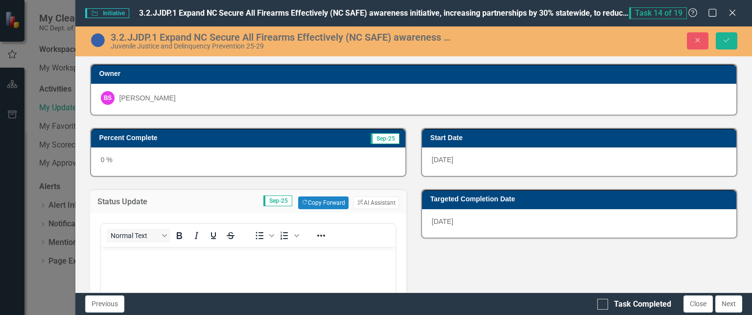
click at [256, 259] on p "Rich Text Area. Press ALT-0 for help." at bounding box center [248, 255] width 290 height 12
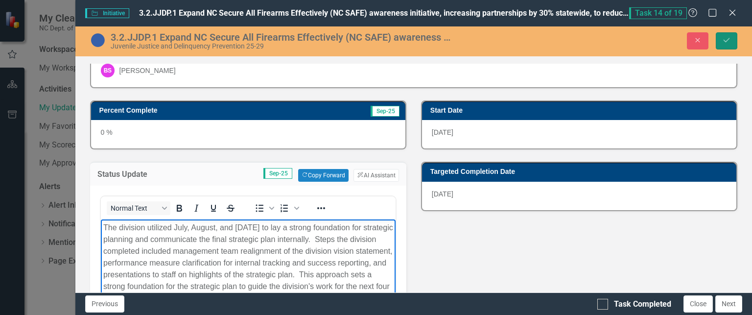
click at [725, 45] on button "Save" at bounding box center [727, 40] width 22 height 17
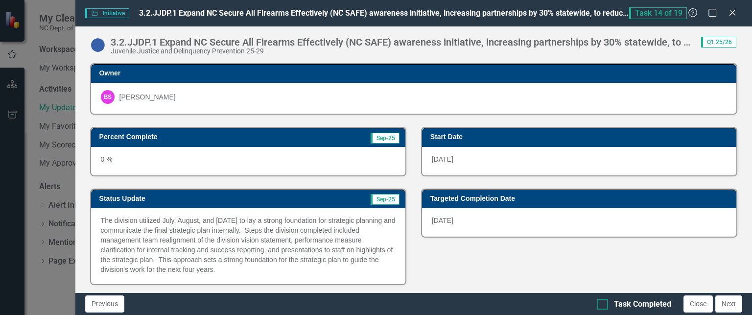
click at [602, 300] on input "Task Completed" at bounding box center [600, 302] width 6 height 6
checkbox input "true"
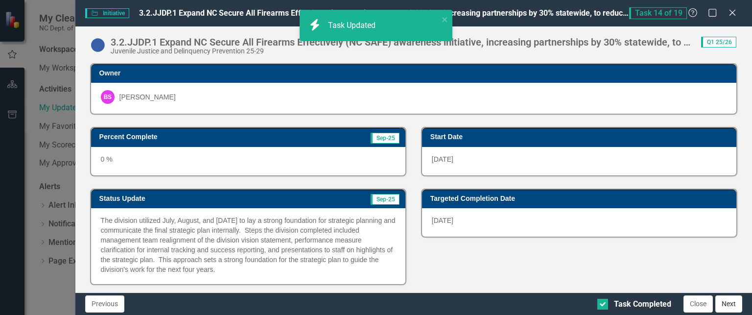
click at [727, 301] on button "Next" at bounding box center [728, 303] width 27 height 17
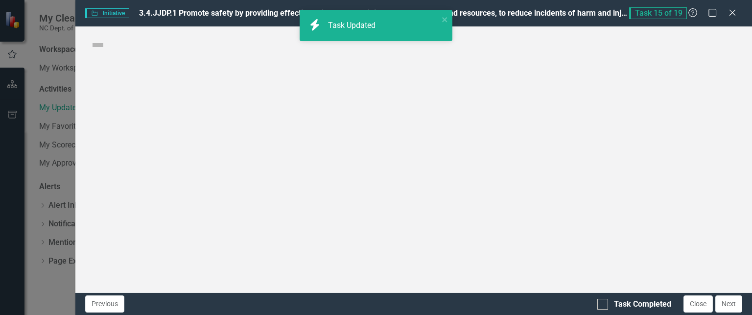
checkbox input "true"
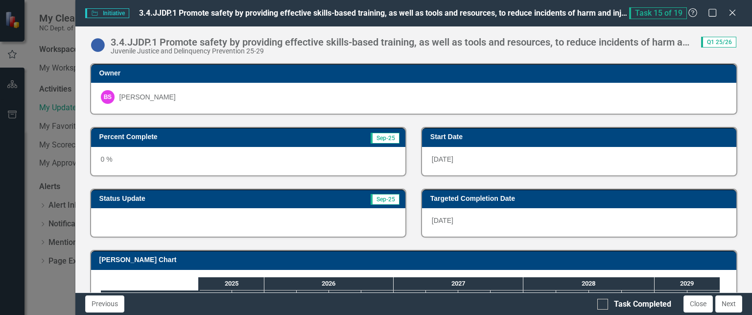
click at [337, 231] on div at bounding box center [248, 222] width 314 height 28
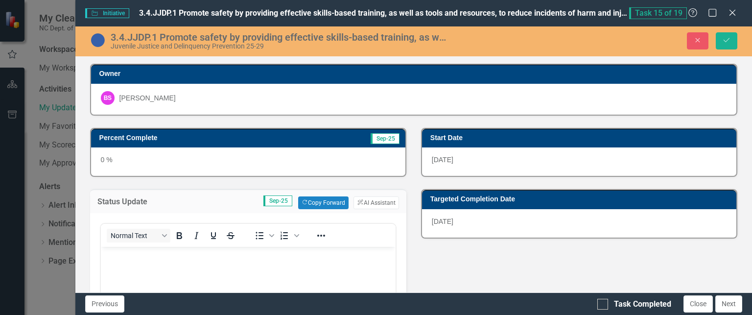
scroll to position [0, 0]
click at [249, 258] on p "Rich Text Area. Press ALT-0 for help." at bounding box center [248, 255] width 290 height 12
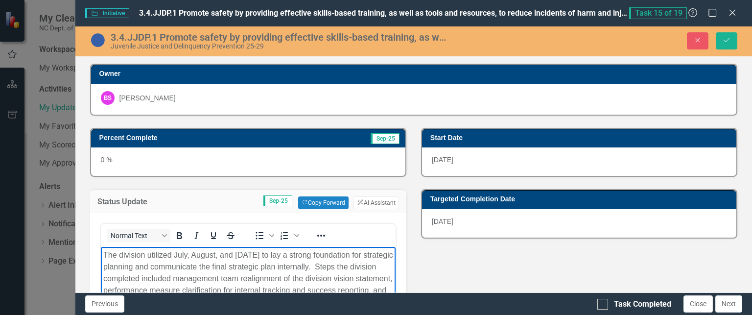
scroll to position [27, 0]
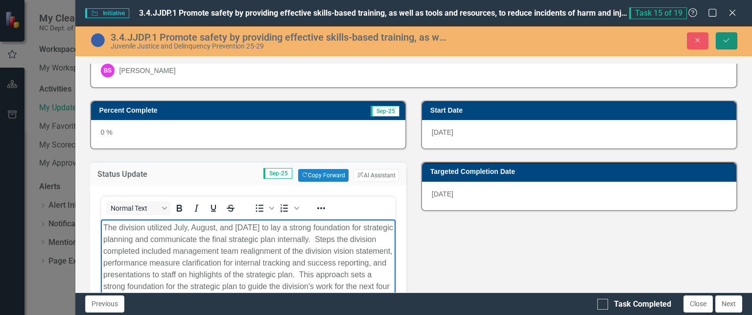
click at [731, 43] on button "Save" at bounding box center [727, 40] width 22 height 17
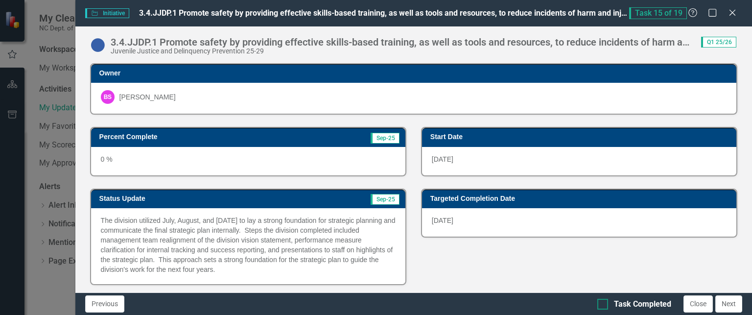
click at [607, 307] on div at bounding box center [602, 304] width 11 height 11
click at [604, 305] on input "Task Completed" at bounding box center [600, 302] width 6 height 6
checkbox input "true"
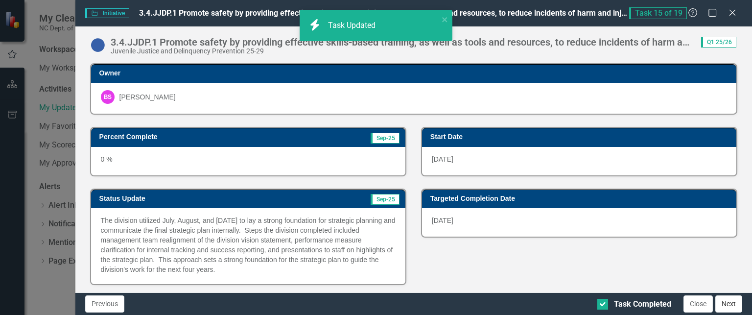
click at [728, 302] on button "Next" at bounding box center [728, 303] width 27 height 17
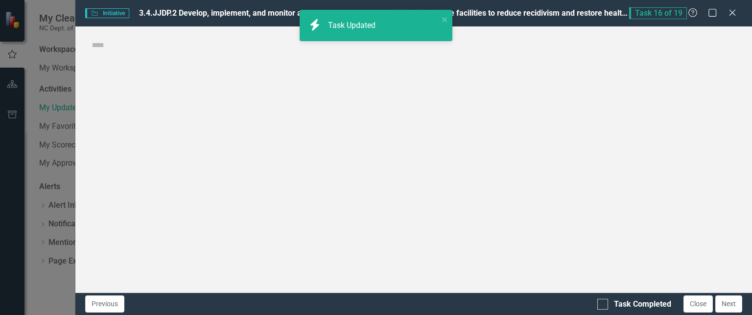
checkbox input "true"
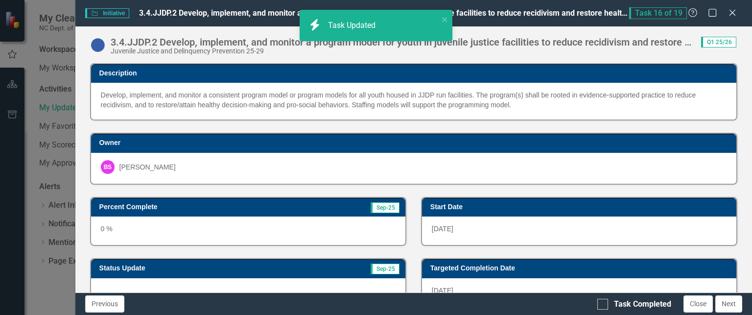
click at [330, 281] on div at bounding box center [248, 292] width 314 height 28
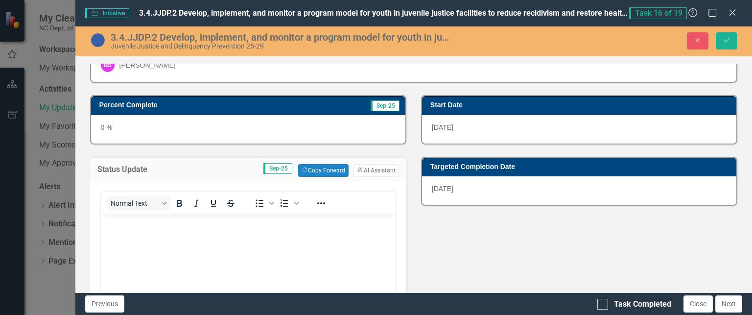
scroll to position [112, 0]
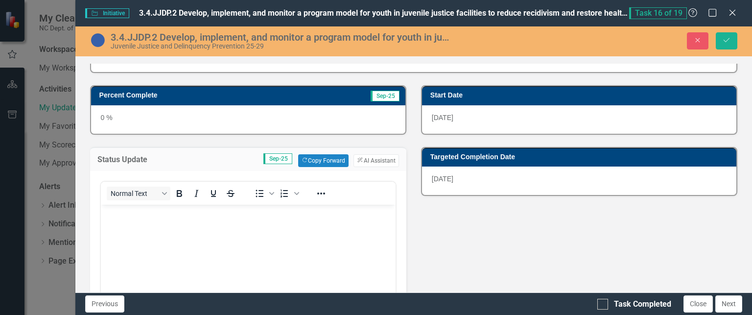
click at [303, 279] on body "Rich Text Area. Press ALT-0 for help." at bounding box center [247, 277] width 295 height 147
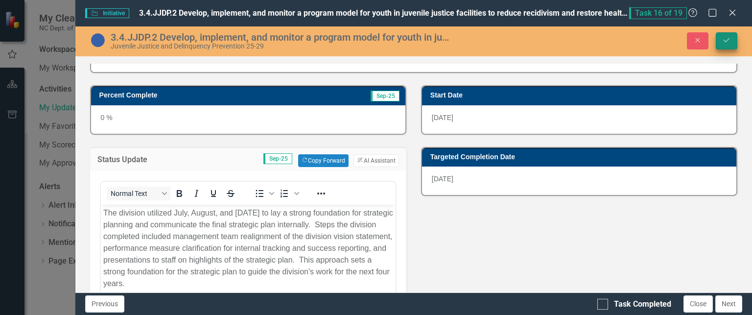
click at [728, 39] on icon "submit" at bounding box center [727, 40] width 6 height 4
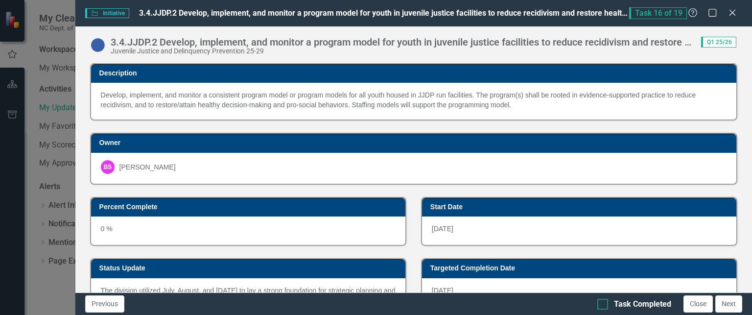
click at [603, 303] on input "Task Completed" at bounding box center [600, 302] width 6 height 6
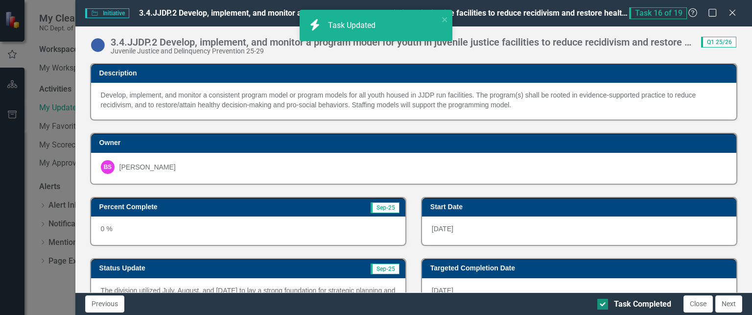
checkbox input "true"
click at [726, 295] on div "Previous Task Completed Close Next" at bounding box center [413, 303] width 677 height 23
click at [730, 302] on button "Next" at bounding box center [728, 303] width 27 height 17
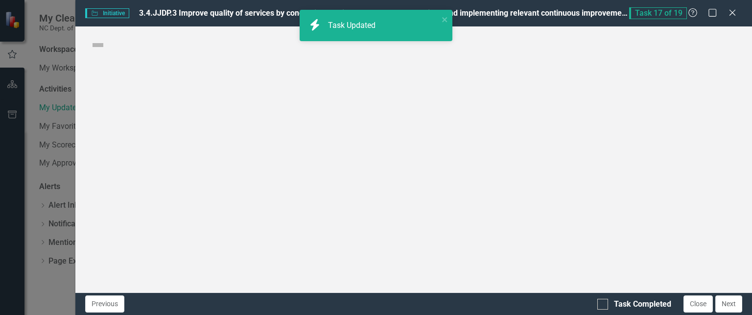
checkbox input "true"
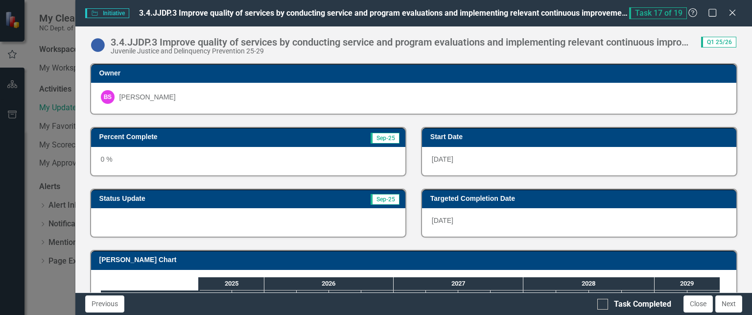
click at [313, 215] on div at bounding box center [248, 222] width 314 height 28
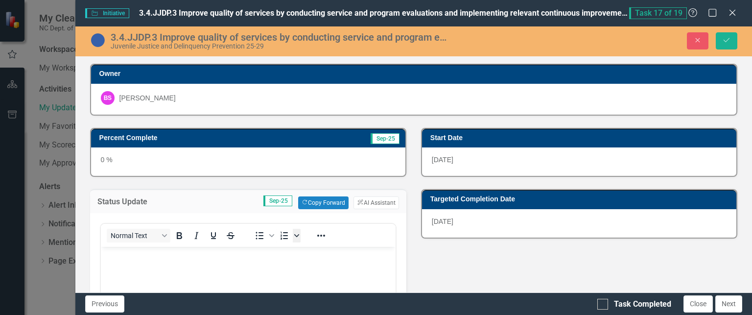
scroll to position [0, 0]
click at [257, 266] on body "Rich Text Area. Press ALT-0 for help." at bounding box center [247, 320] width 295 height 147
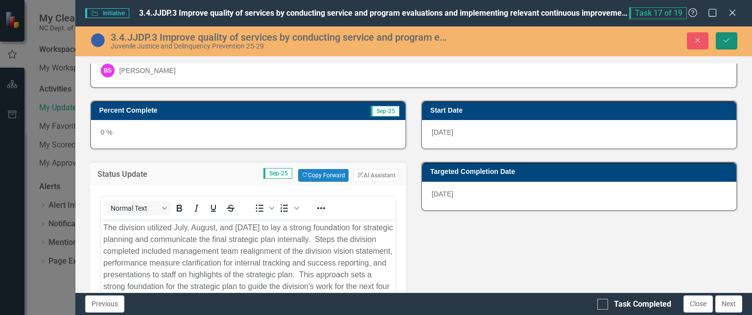
click at [727, 42] on icon "Save" at bounding box center [726, 40] width 9 height 7
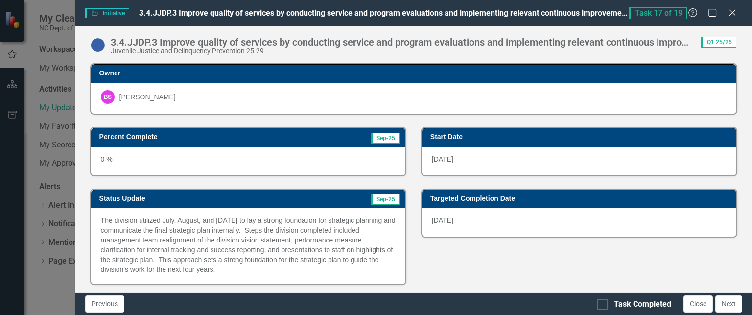
click at [599, 303] on input "Task Completed" at bounding box center [600, 302] width 6 height 6
checkbox input "true"
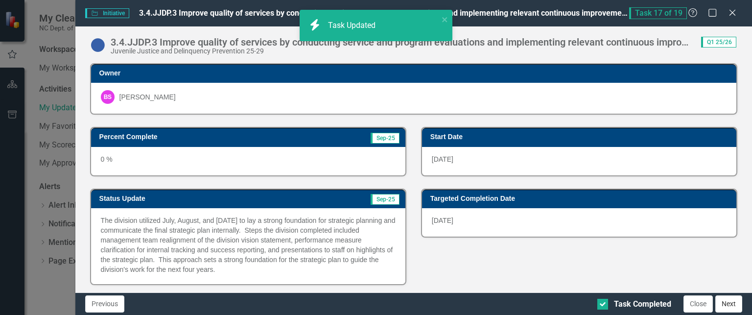
click at [723, 301] on button "Next" at bounding box center [728, 303] width 27 height 17
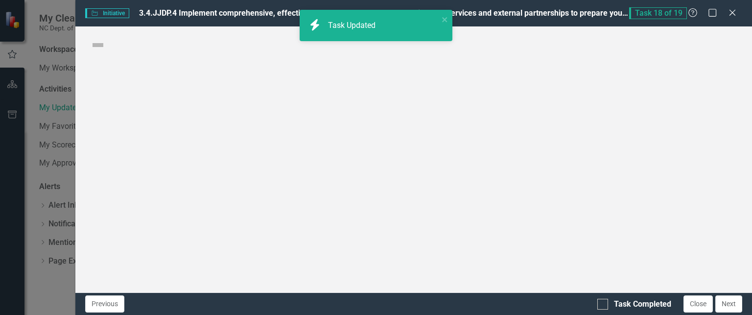
checkbox input "true"
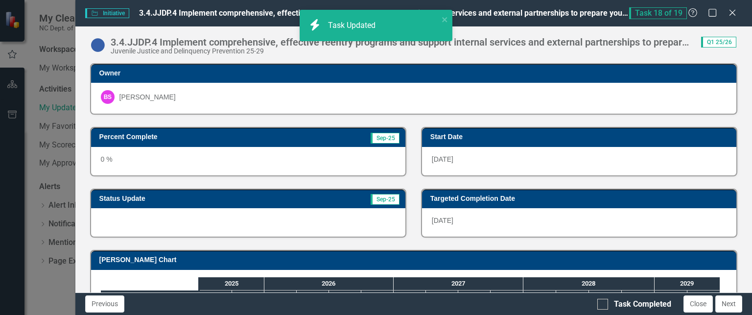
click at [339, 221] on div at bounding box center [248, 222] width 314 height 28
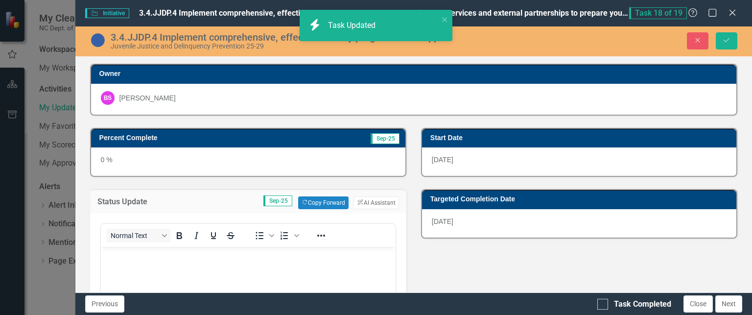
scroll to position [0, 0]
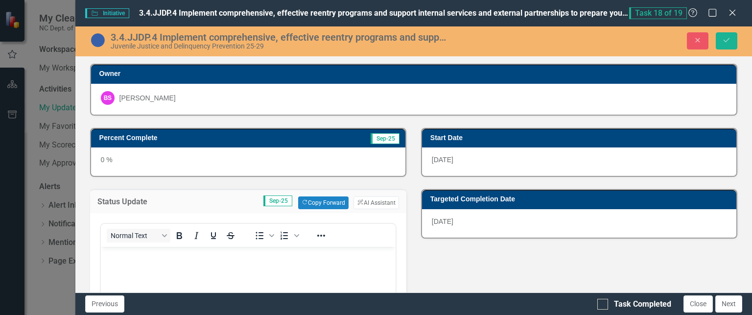
click at [248, 264] on body "Rich Text Area. Press ALT-0 for help." at bounding box center [247, 320] width 295 height 147
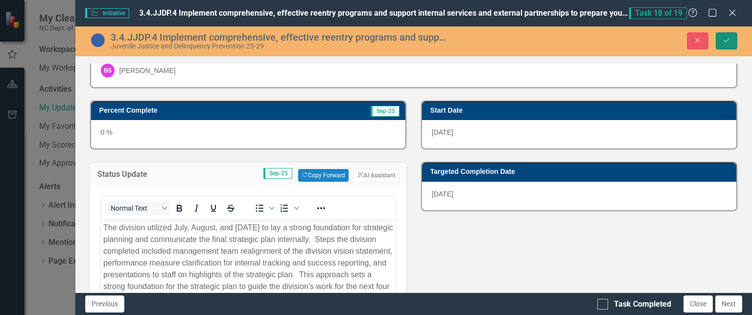
click at [721, 39] on button "Save" at bounding box center [727, 40] width 22 height 17
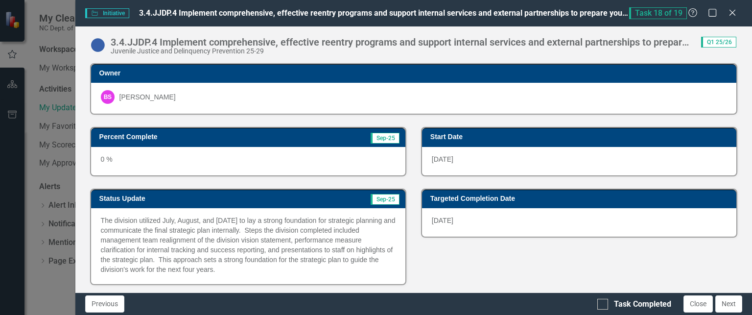
click at [597, 304] on div "Previous Task Completed Close Next" at bounding box center [413, 303] width 677 height 23
click at [605, 304] on div at bounding box center [602, 304] width 11 height 11
click at [604, 304] on input "Task Completed" at bounding box center [600, 302] width 6 height 6
checkbox input "true"
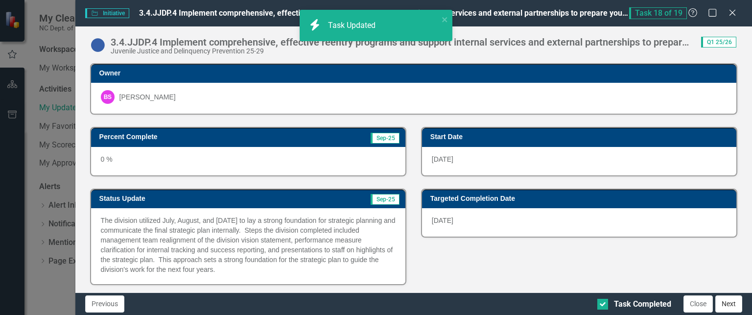
click at [736, 303] on button "Next" at bounding box center [728, 303] width 27 height 17
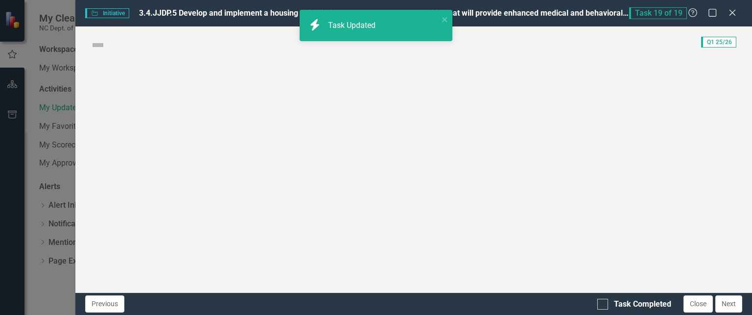
checkbox input "true"
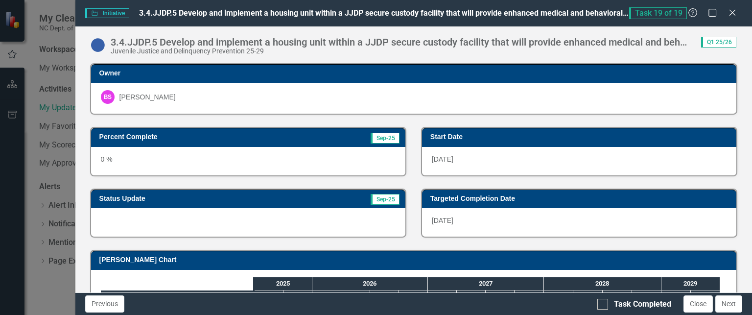
click at [324, 219] on div at bounding box center [248, 222] width 314 height 28
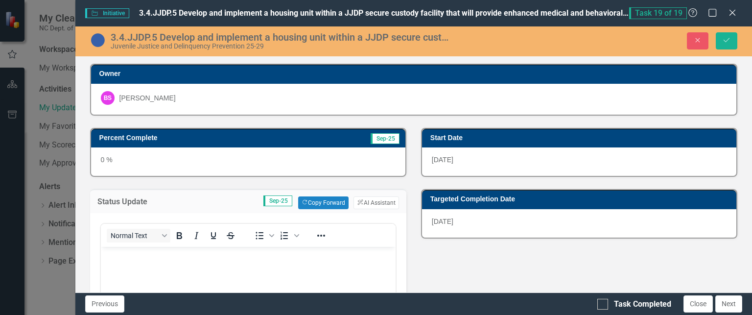
scroll to position [0, 0]
click at [250, 263] on body "Rich Text Area. Press ALT-0 for help." at bounding box center [247, 320] width 295 height 147
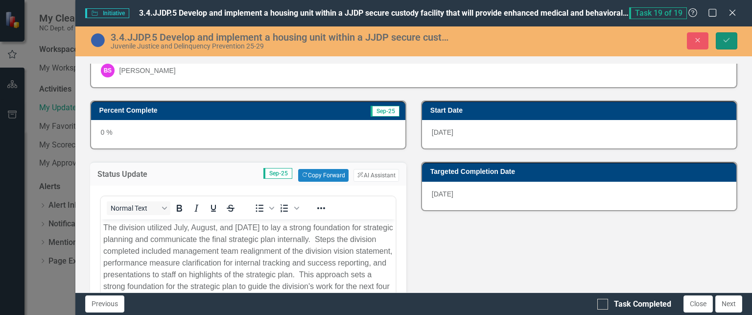
click at [720, 44] on button "Save" at bounding box center [727, 40] width 22 height 17
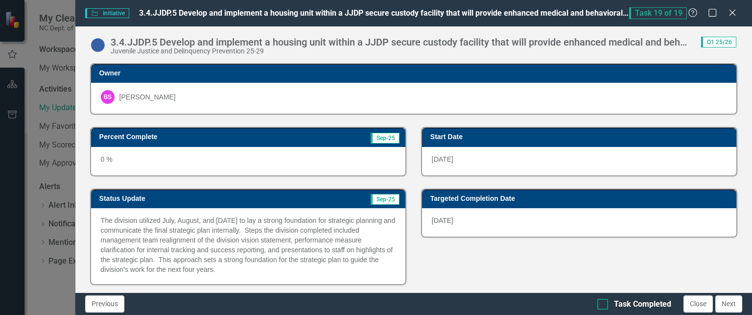
click at [603, 309] on div at bounding box center [602, 304] width 11 height 11
click at [603, 305] on input "Task Completed" at bounding box center [600, 302] width 6 height 6
checkbox input "true"
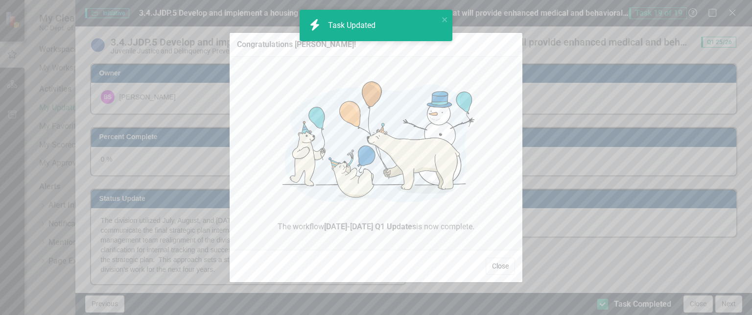
click at [501, 265] on button "Close" at bounding box center [500, 266] width 29 height 17
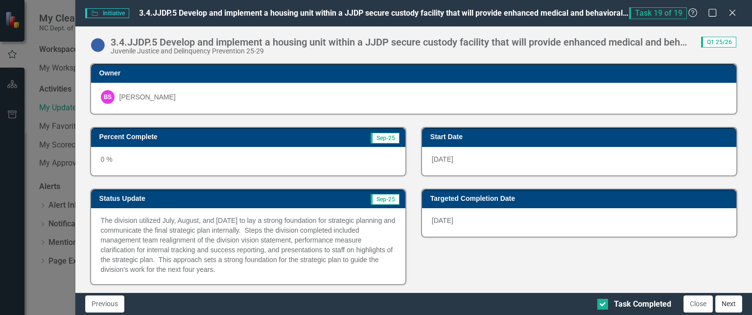
click at [721, 300] on button "Next" at bounding box center [728, 303] width 27 height 17
checkbox input "true"
click at [734, 16] on icon "Close" at bounding box center [732, 12] width 12 height 9
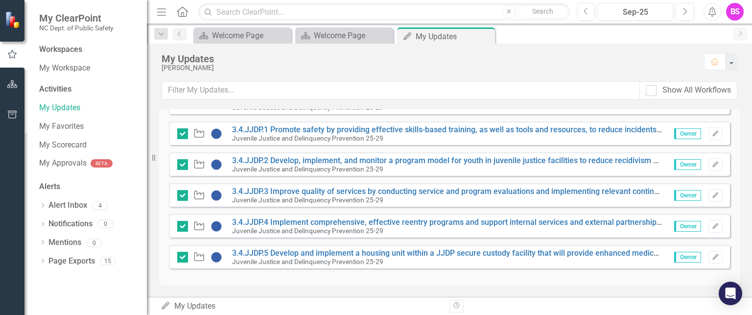
scroll to position [0, 0]
